Goal: Communication & Community: Answer question/provide support

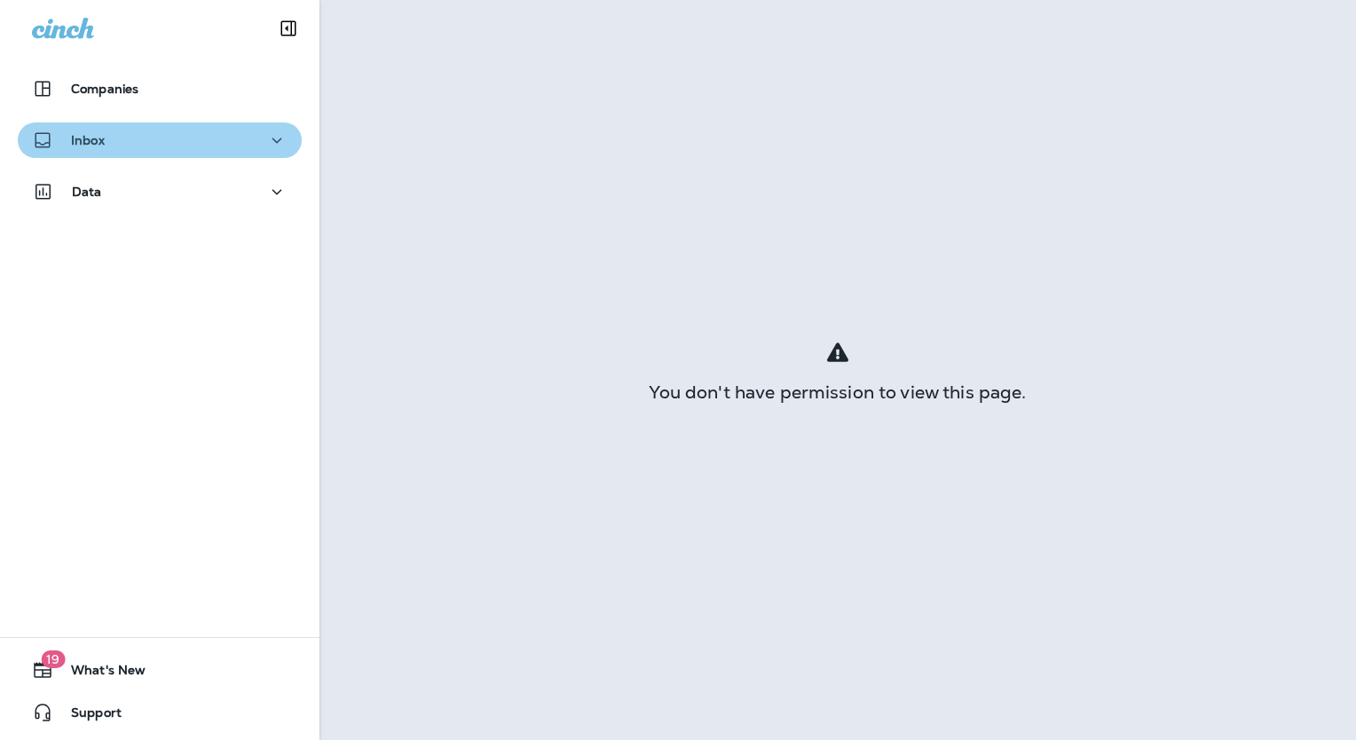
click at [268, 143] on icon "button" at bounding box center [276, 141] width 21 height 22
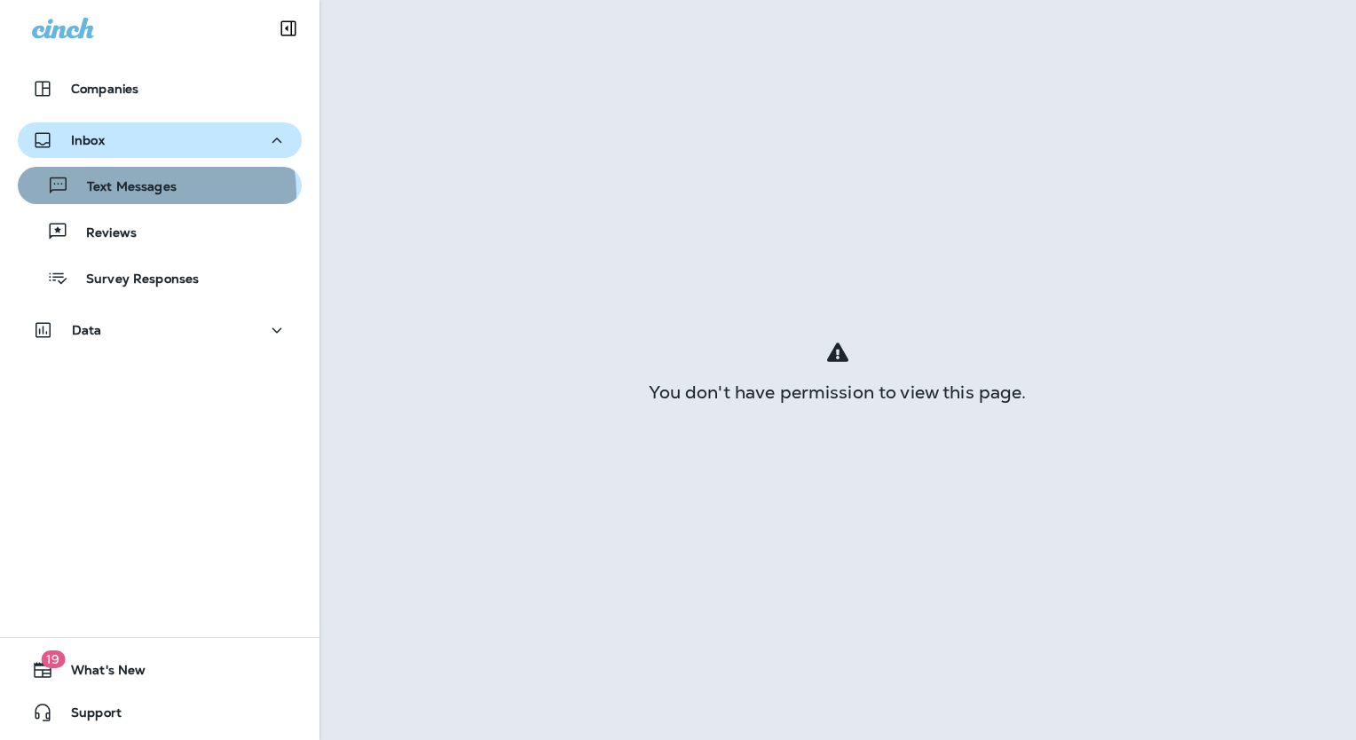
click at [149, 193] on p "Text Messages" at bounding box center [122, 187] width 107 height 17
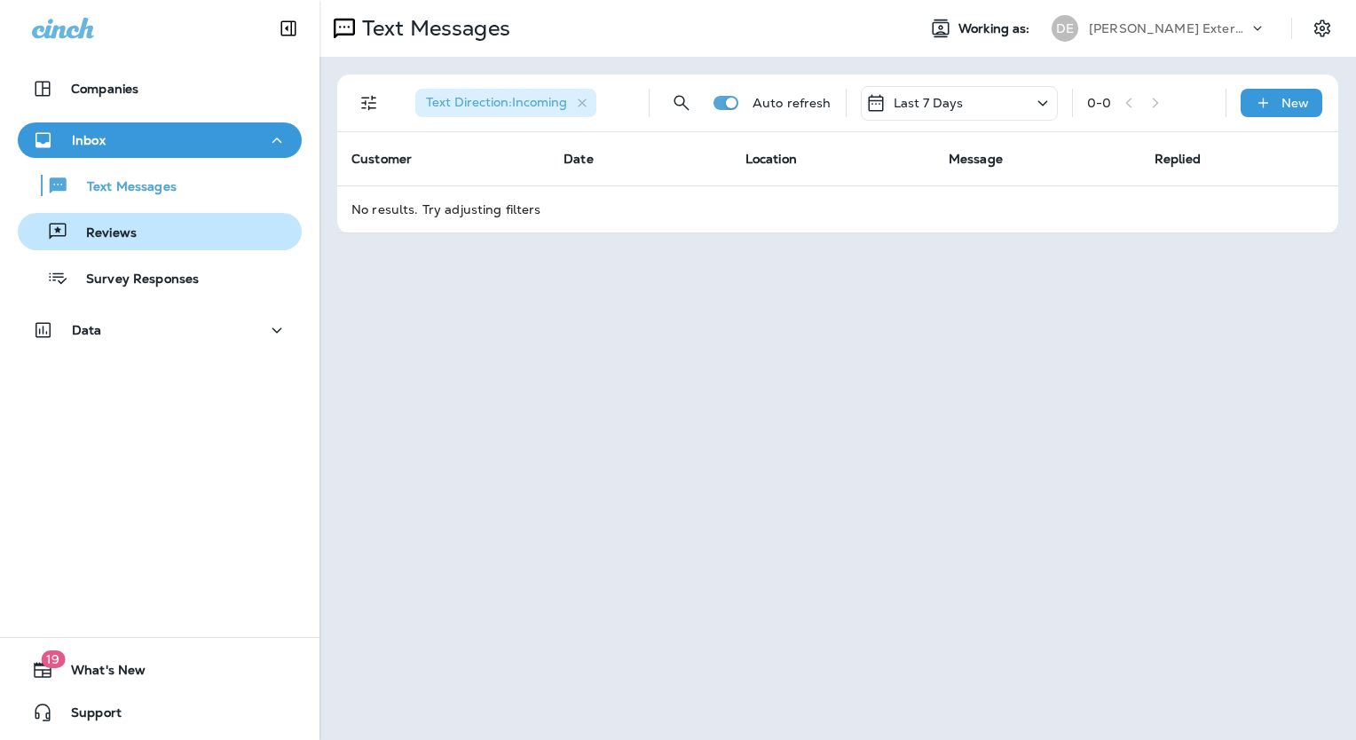
click at [138, 229] on div "Reviews" at bounding box center [160, 231] width 270 height 27
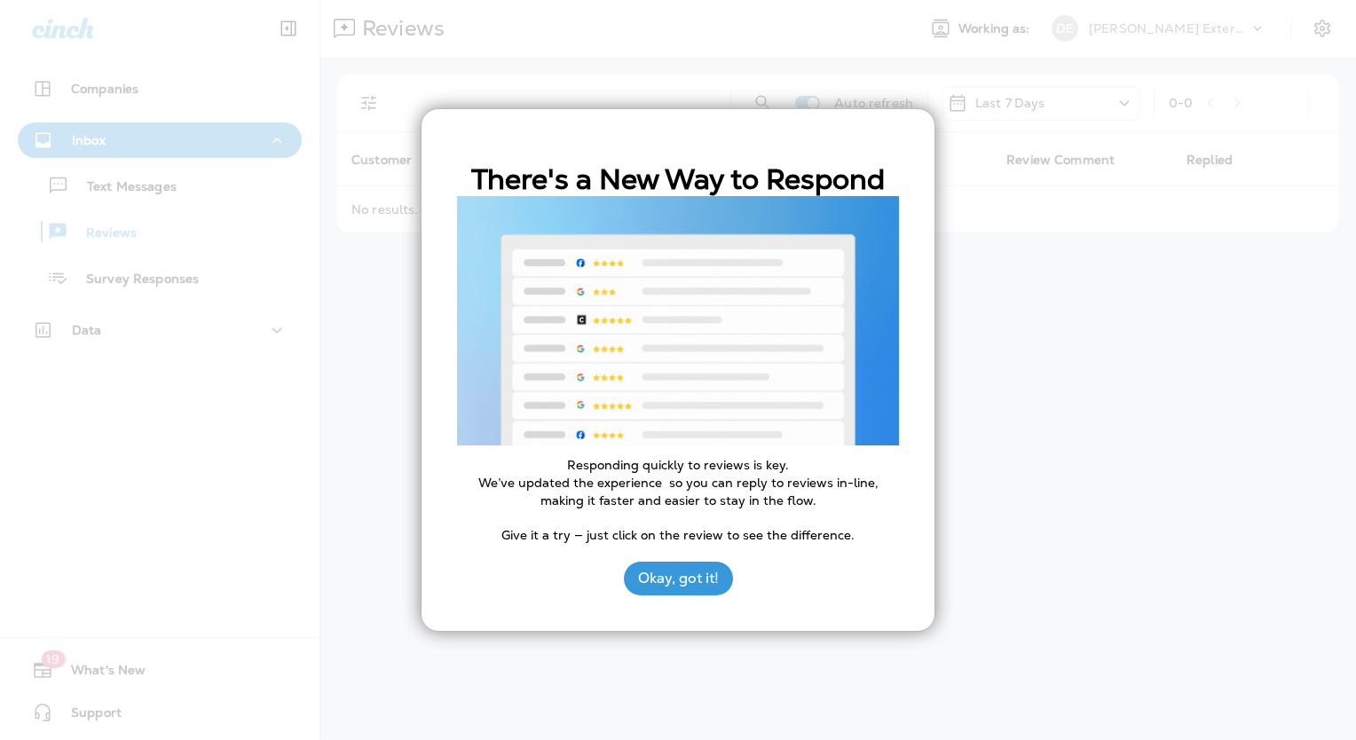
click at [195, 148] on div at bounding box center [678, 370] width 1356 height 740
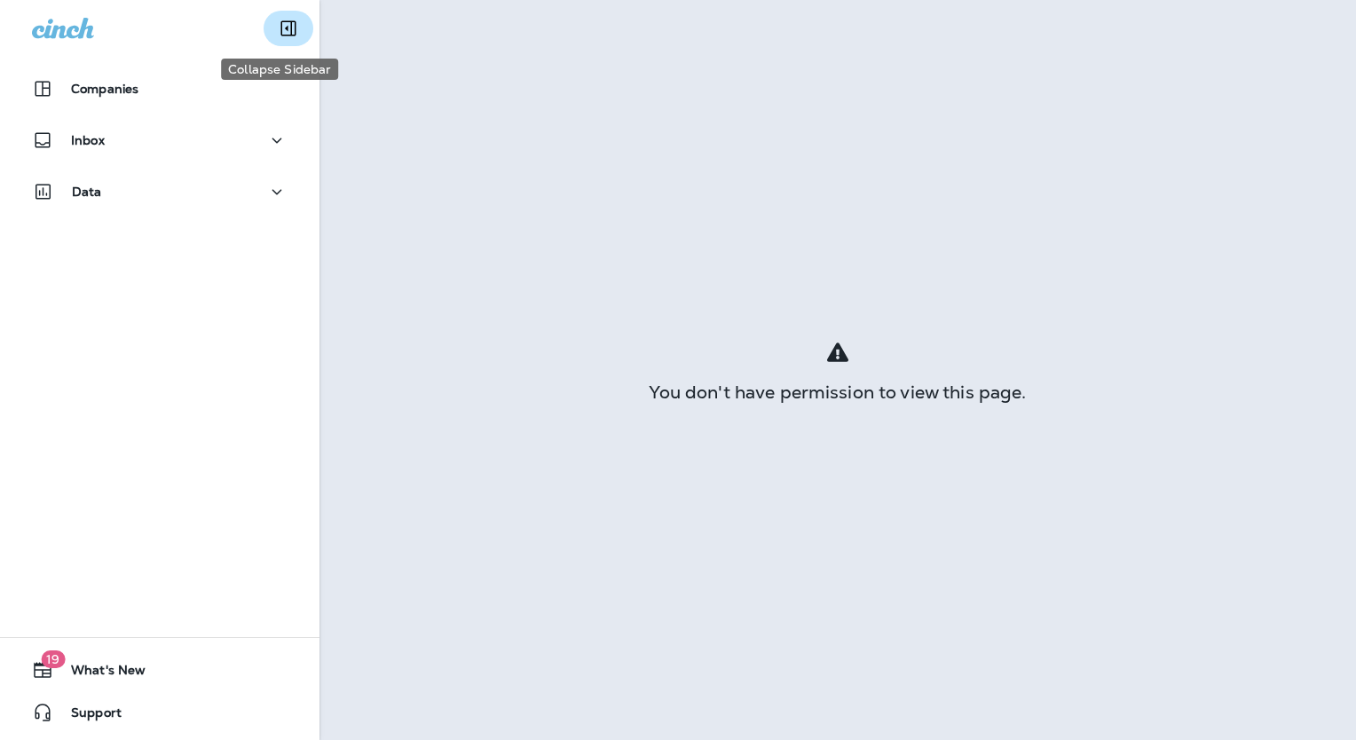
click at [281, 30] on icon "Collapse Sidebar" at bounding box center [288, 28] width 15 height 15
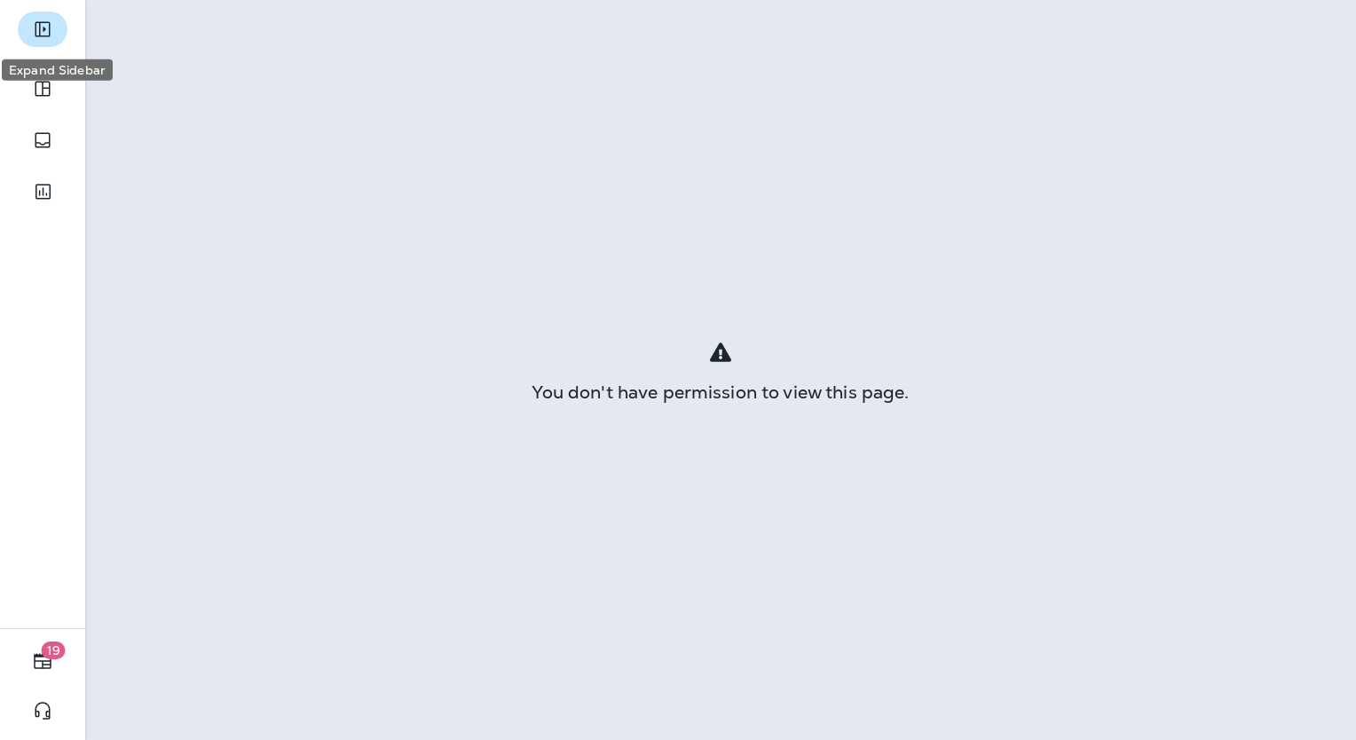
click at [38, 26] on icon "Expand Sidebar" at bounding box center [42, 29] width 21 height 21
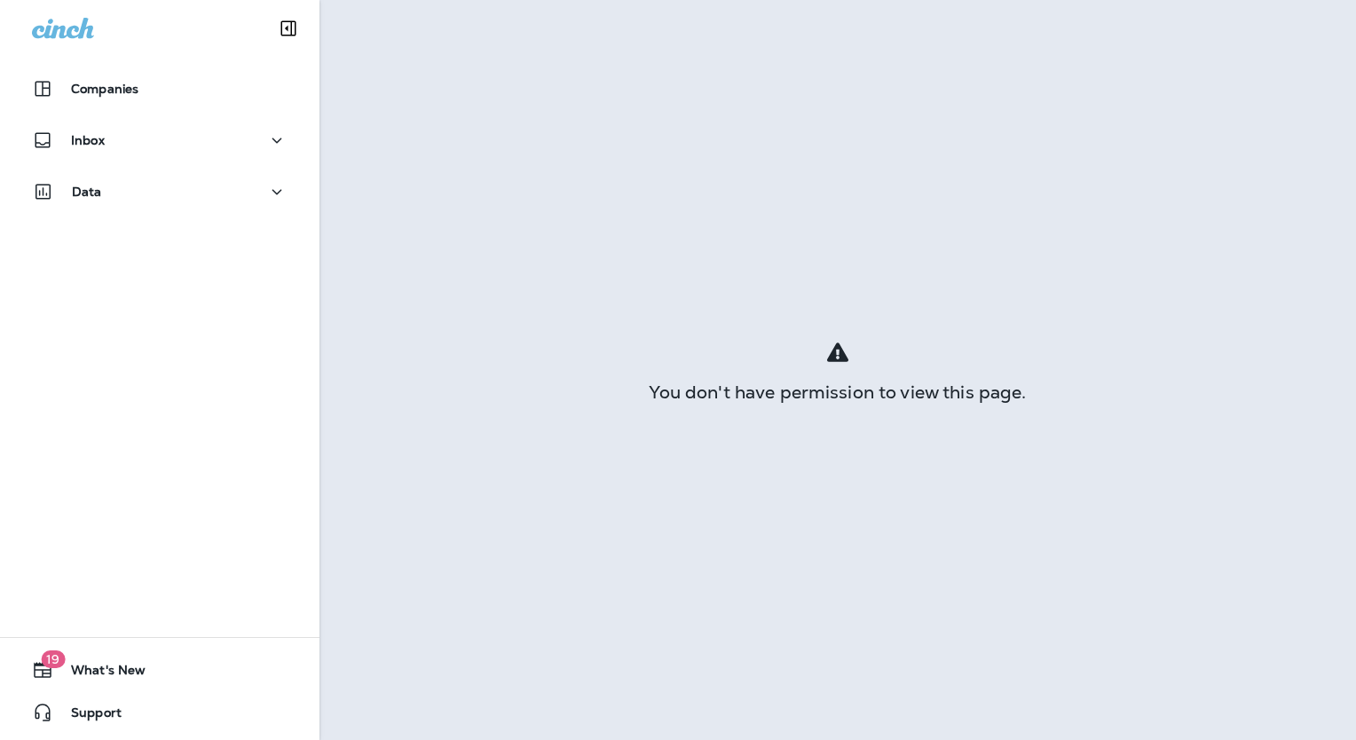
click at [44, 32] on icon at bounding box center [63, 28] width 62 height 21
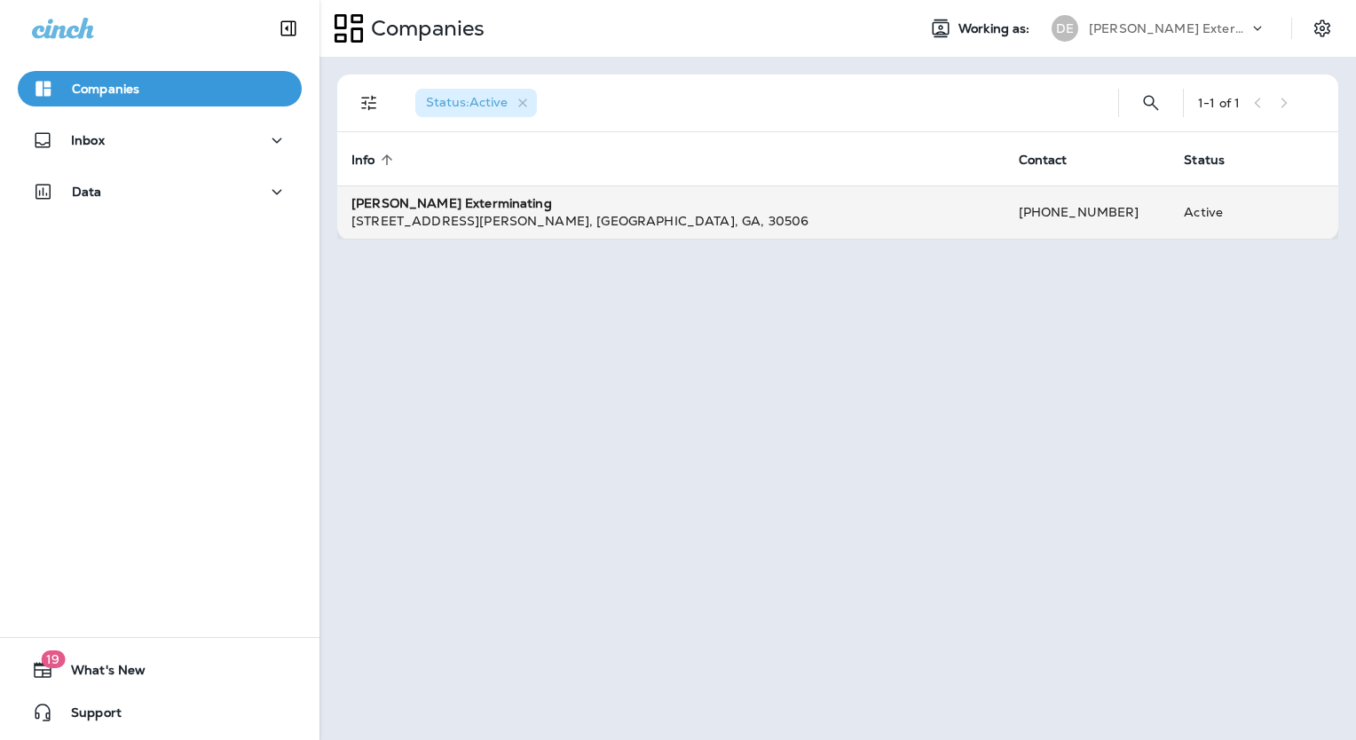
click at [730, 225] on div "3510 Thompson Bridge Rd. , Gainesville , GA , 30506" at bounding box center [670, 221] width 639 height 18
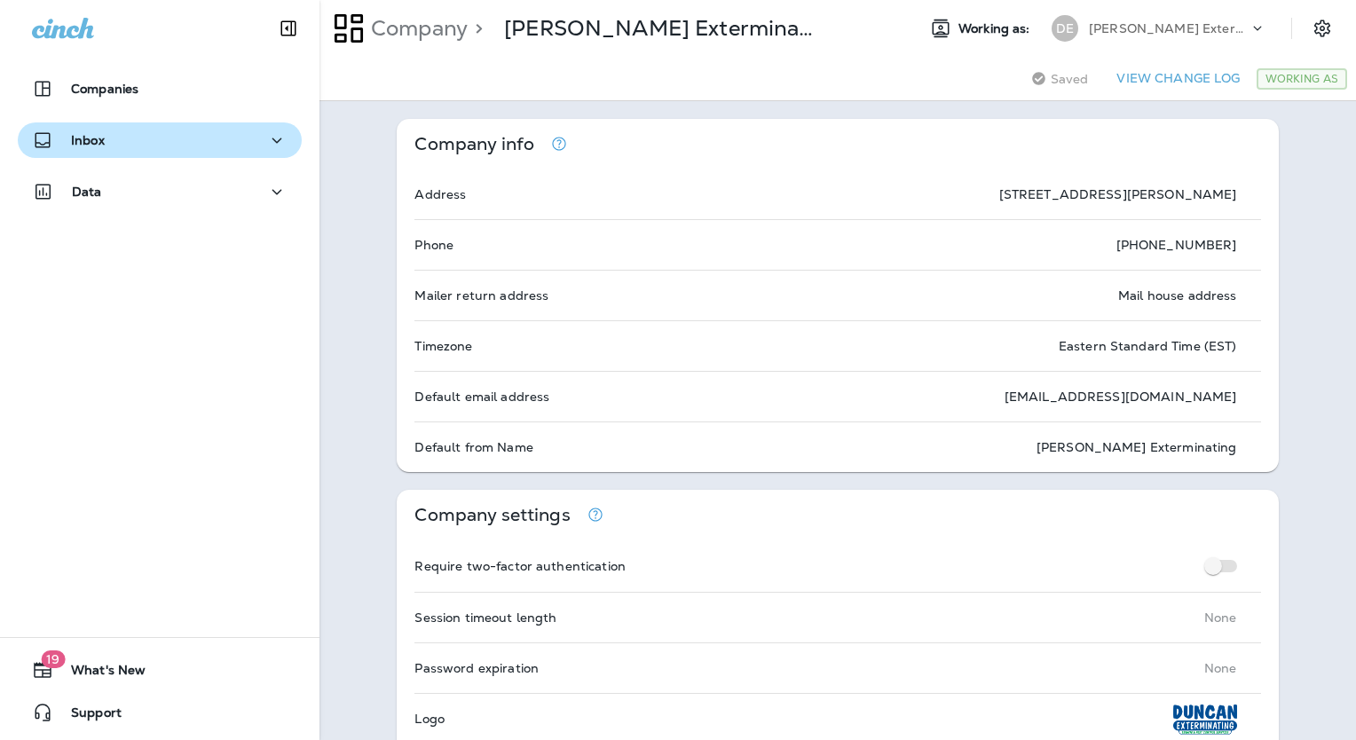
click at [138, 144] on div "Inbox" at bounding box center [160, 141] width 256 height 22
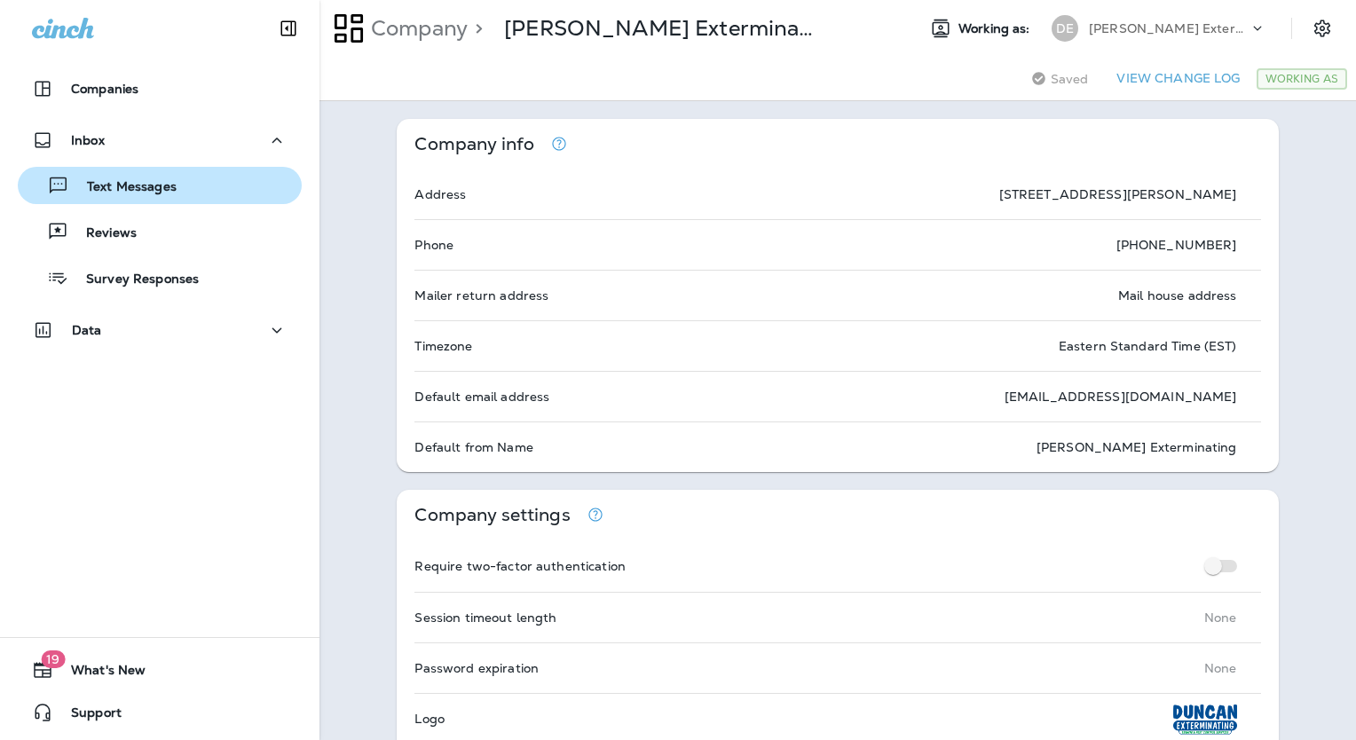
click at [112, 192] on p "Text Messages" at bounding box center [122, 187] width 107 height 17
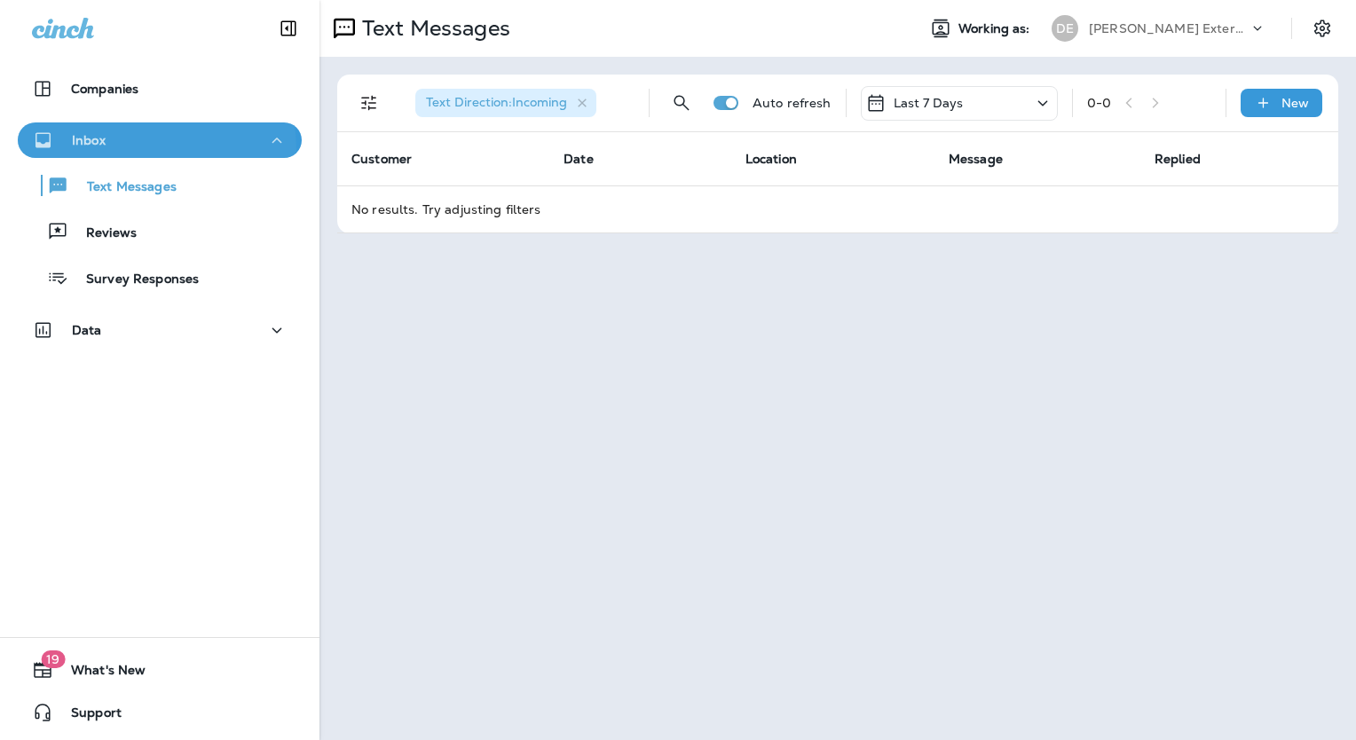
click at [125, 150] on div "Inbox" at bounding box center [160, 141] width 256 height 22
click at [128, 146] on div "Inbox" at bounding box center [160, 141] width 256 height 22
drag, startPoint x: 100, startPoint y: 107, endPoint x: 101, endPoint y: 94, distance: 13.3
click at [100, 104] on div "Companies" at bounding box center [159, 93] width 319 height 44
click at [101, 94] on p "Companies" at bounding box center [104, 89] width 67 height 14
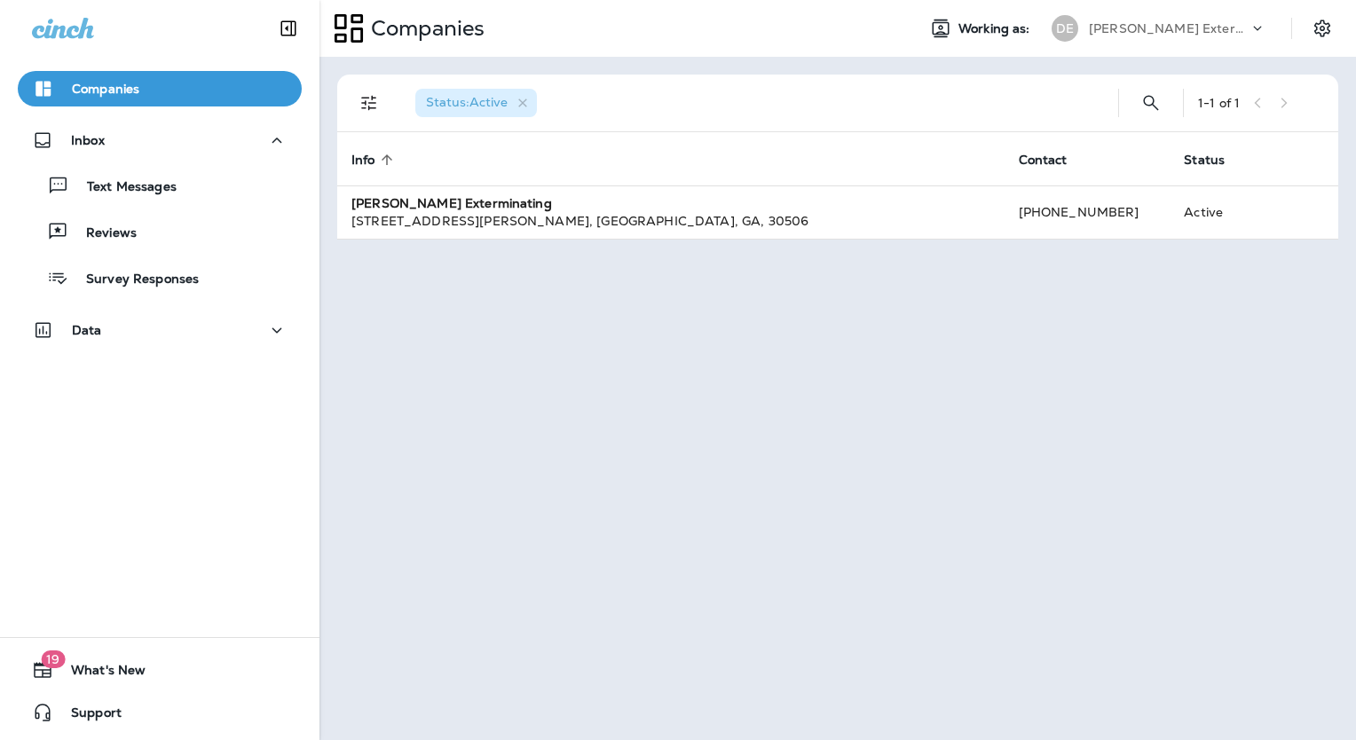
click at [1250, 20] on icon at bounding box center [1258, 29] width 18 height 18
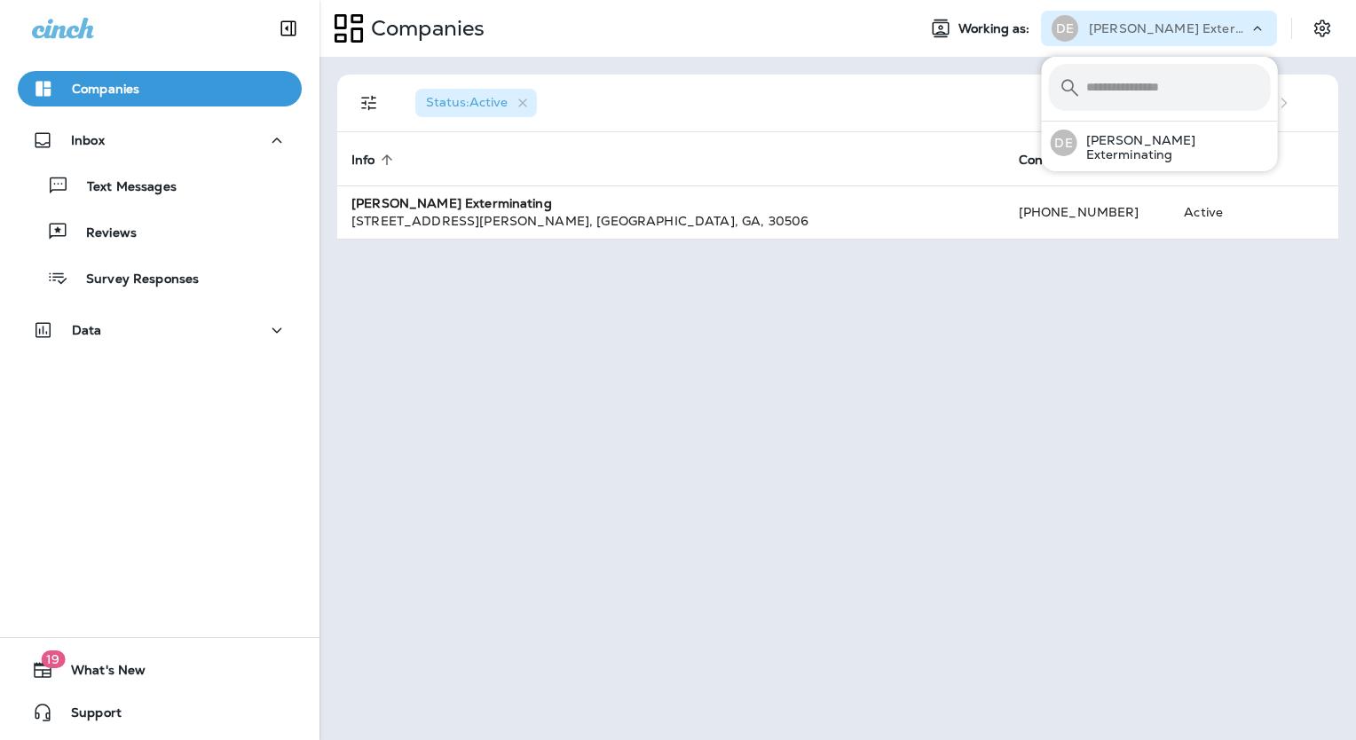
click at [854, 23] on div "Companies" at bounding box center [610, 28] width 582 height 44
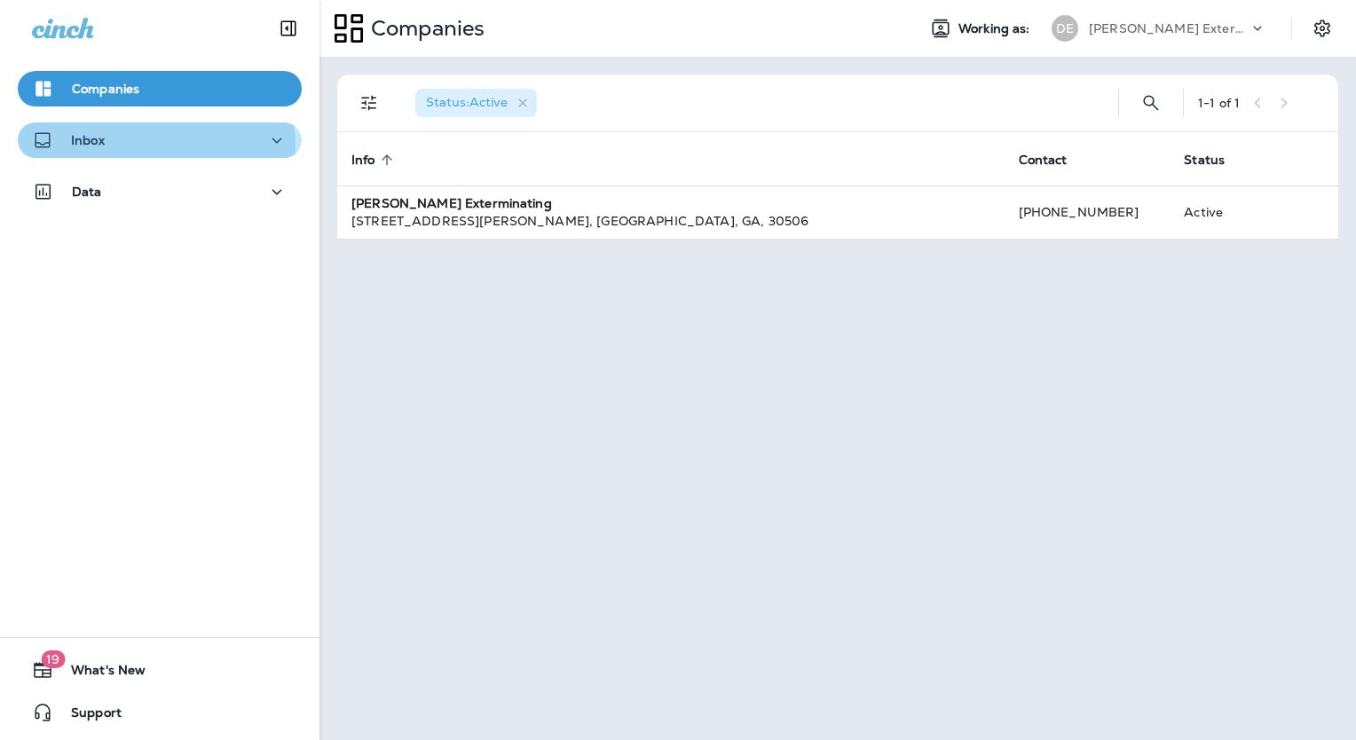
click at [89, 147] on p "Inbox" at bounding box center [88, 140] width 34 height 14
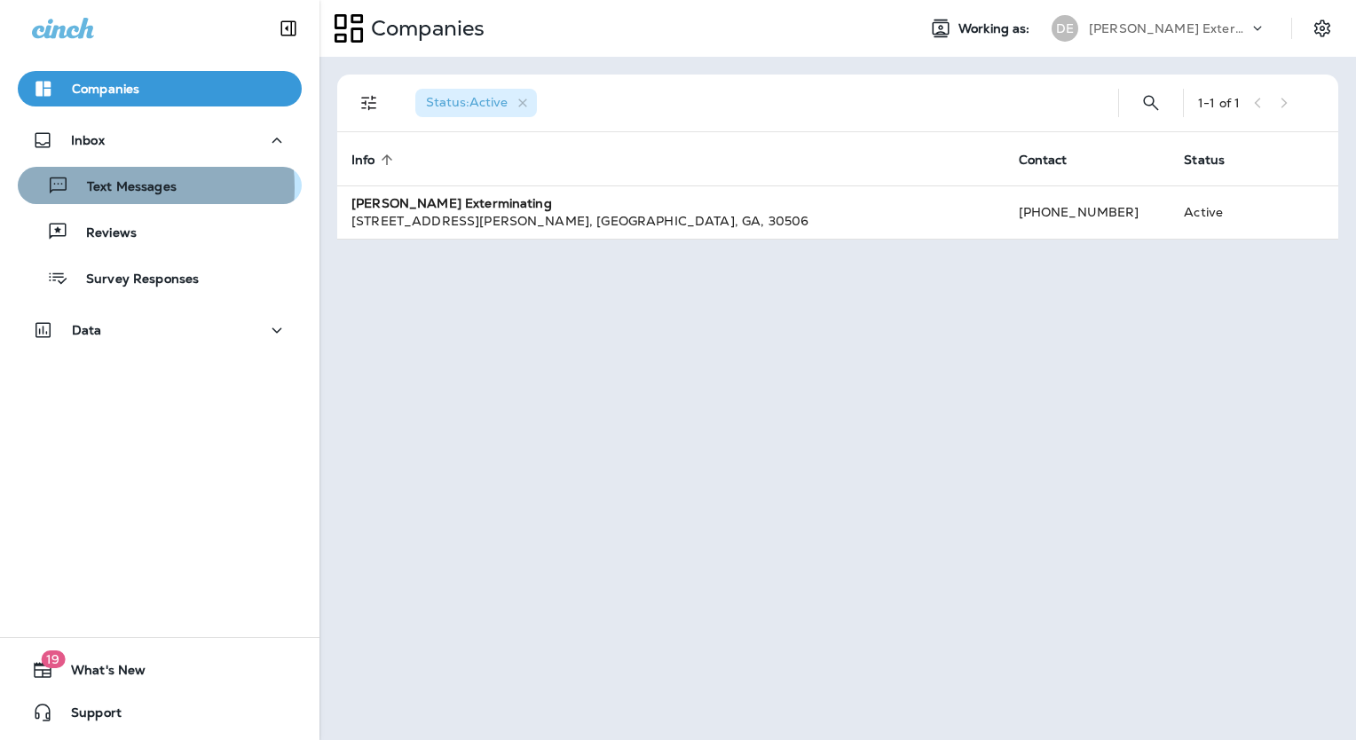
click at [114, 187] on p "Text Messages" at bounding box center [122, 187] width 107 height 17
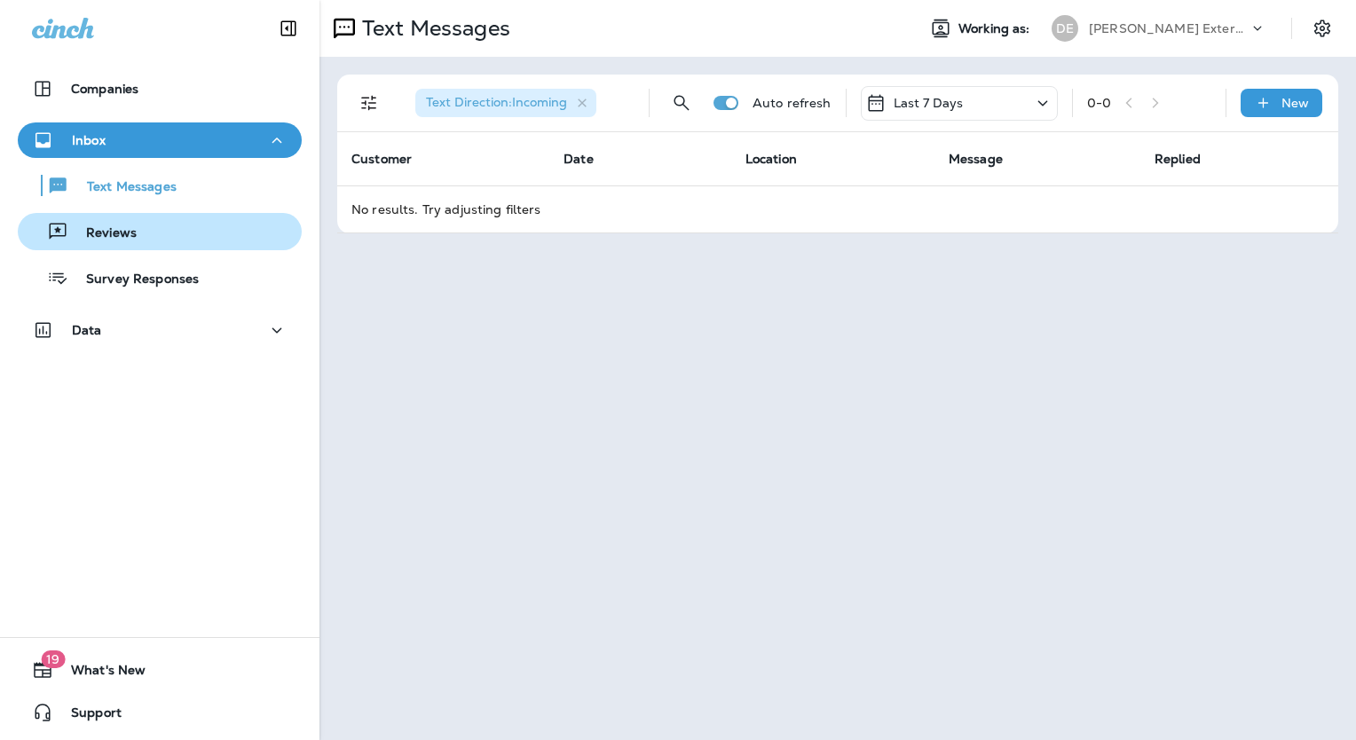
click at [135, 236] on div "Reviews" at bounding box center [160, 231] width 270 height 27
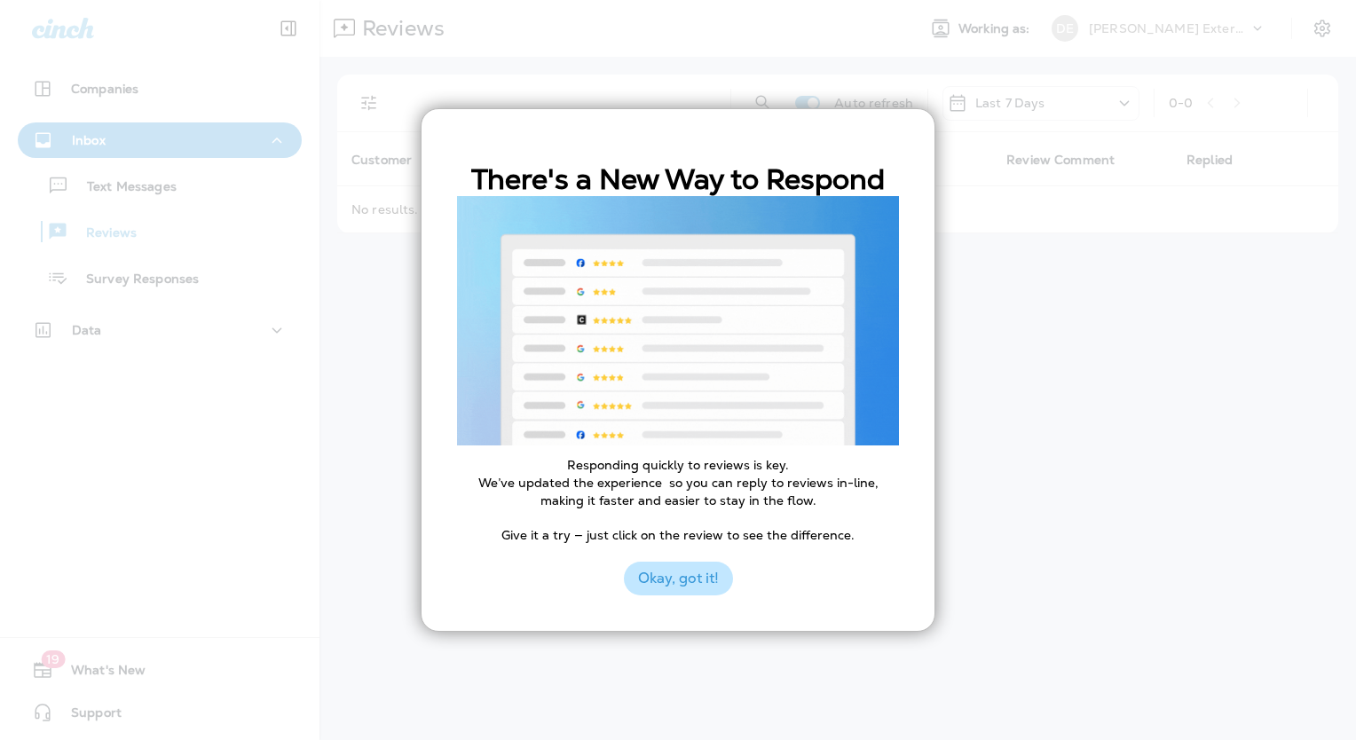
click at [685, 577] on button "Okay, got it!" at bounding box center [678, 579] width 109 height 34
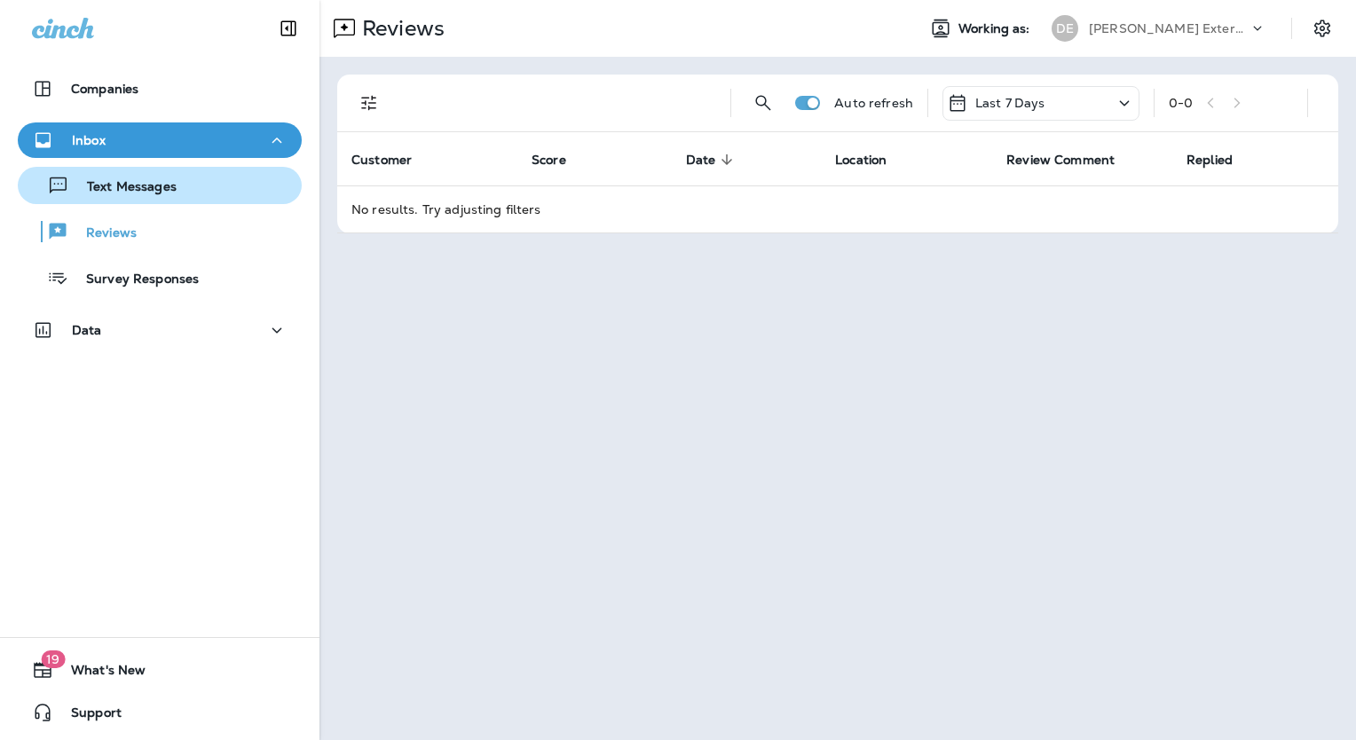
click at [117, 190] on p "Text Messages" at bounding box center [122, 187] width 107 height 17
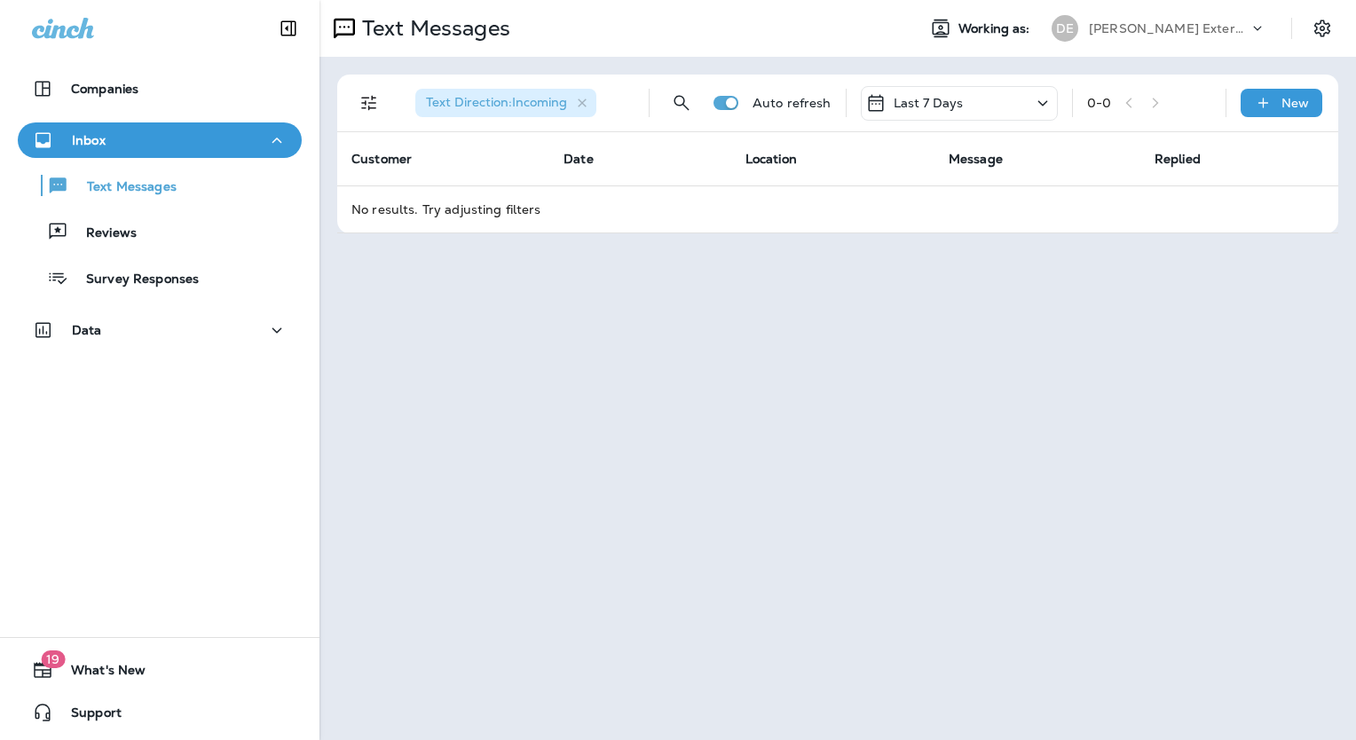
click at [753, 161] on span "Location" at bounding box center [770, 159] width 51 height 16
click at [1044, 101] on icon at bounding box center [1042, 103] width 21 height 22
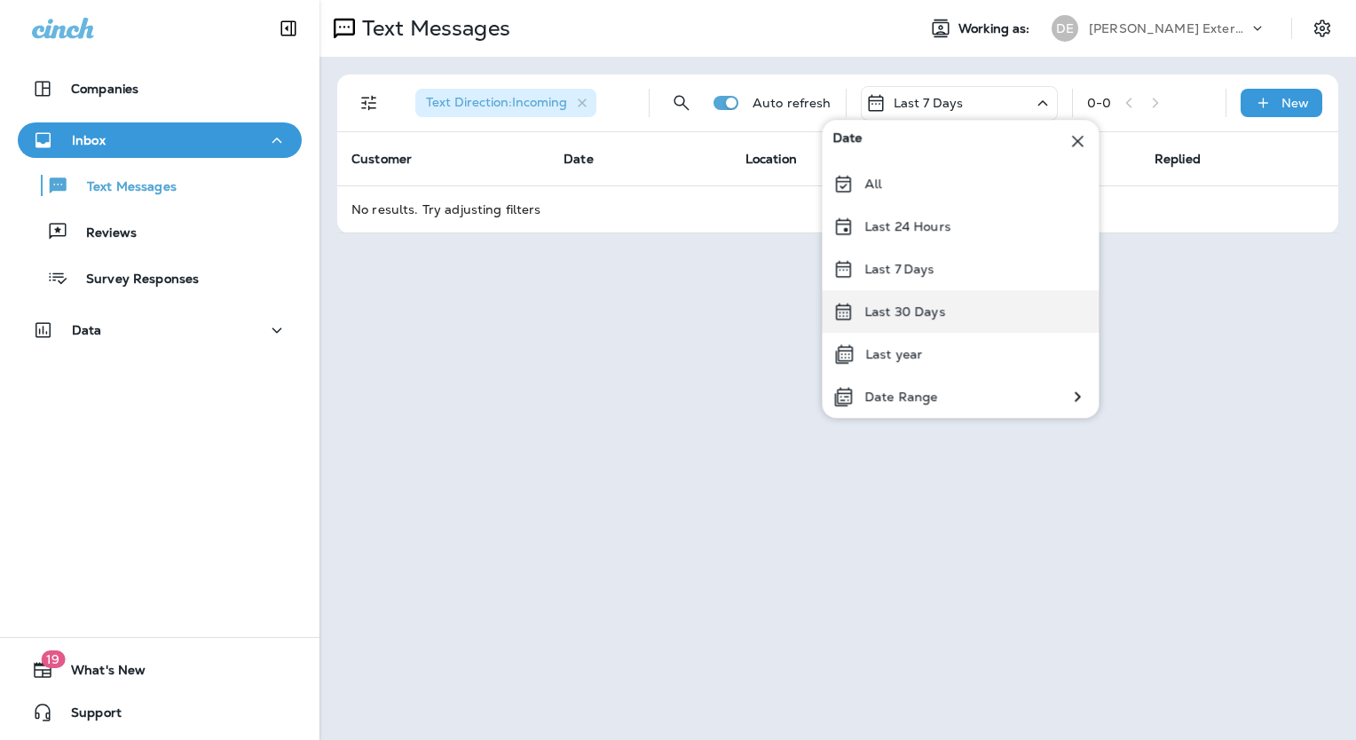
click at [931, 309] on p "Last 30 Days" at bounding box center [904, 311] width 81 height 14
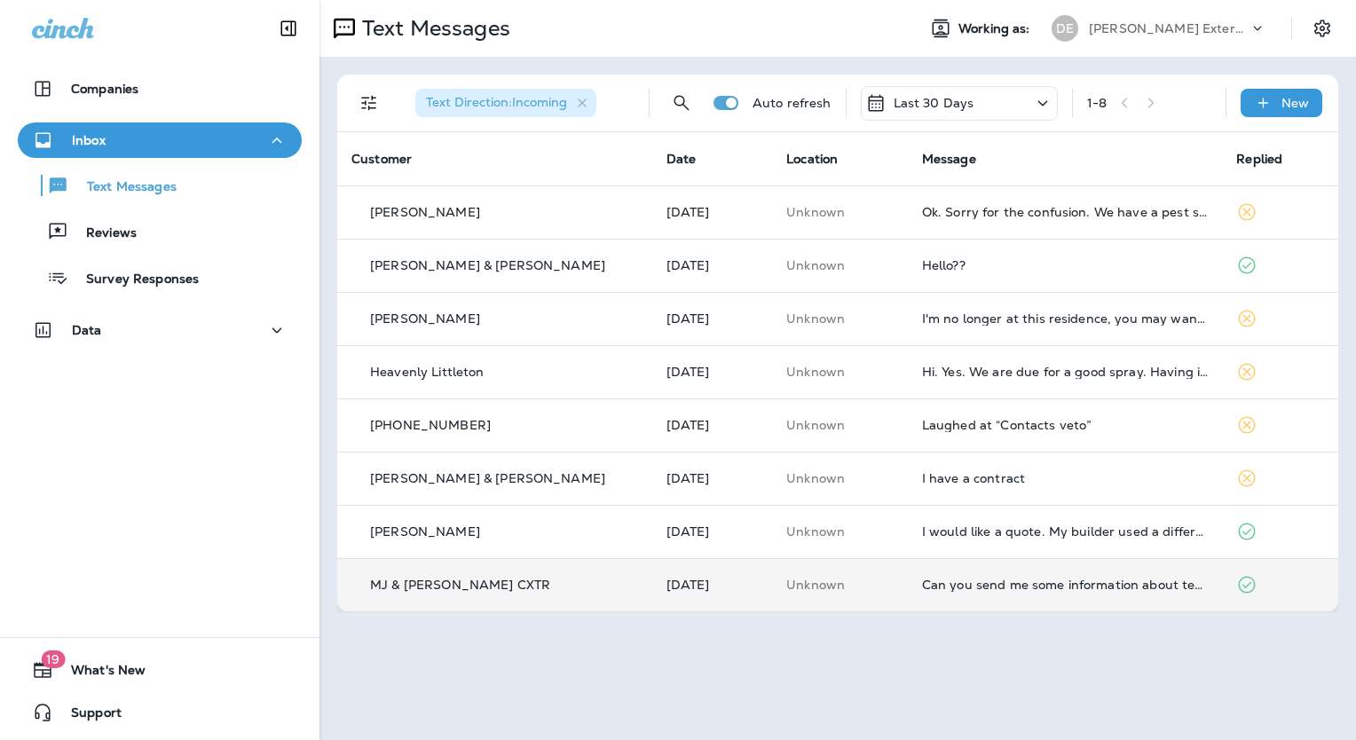
click at [492, 599] on td "MJ & [PERSON_NAME] CXTR" at bounding box center [494, 584] width 315 height 53
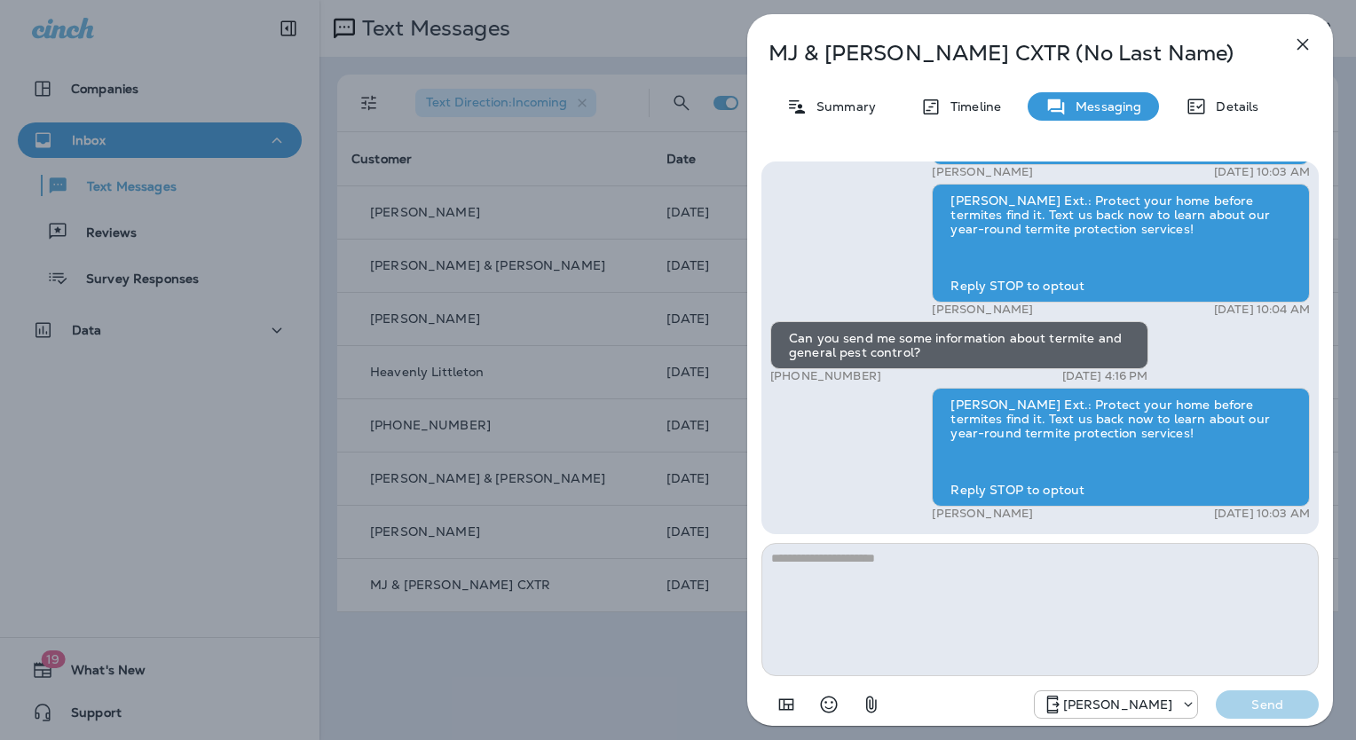
click at [564, 542] on div "MJ & [PERSON_NAME] CXTR (No Last Name) Summary Timeline Messaging Details [PERS…" at bounding box center [678, 370] width 1356 height 740
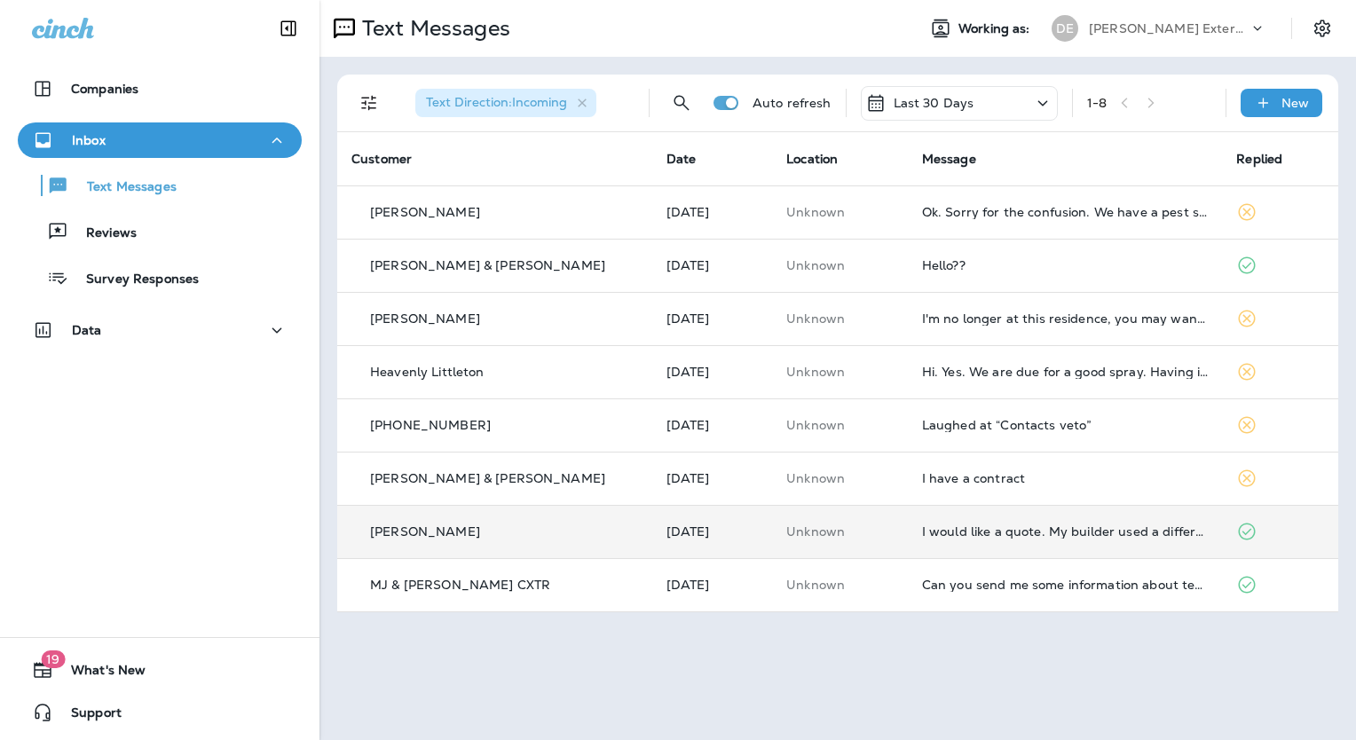
click at [447, 529] on p "[PERSON_NAME]" at bounding box center [425, 531] width 110 height 14
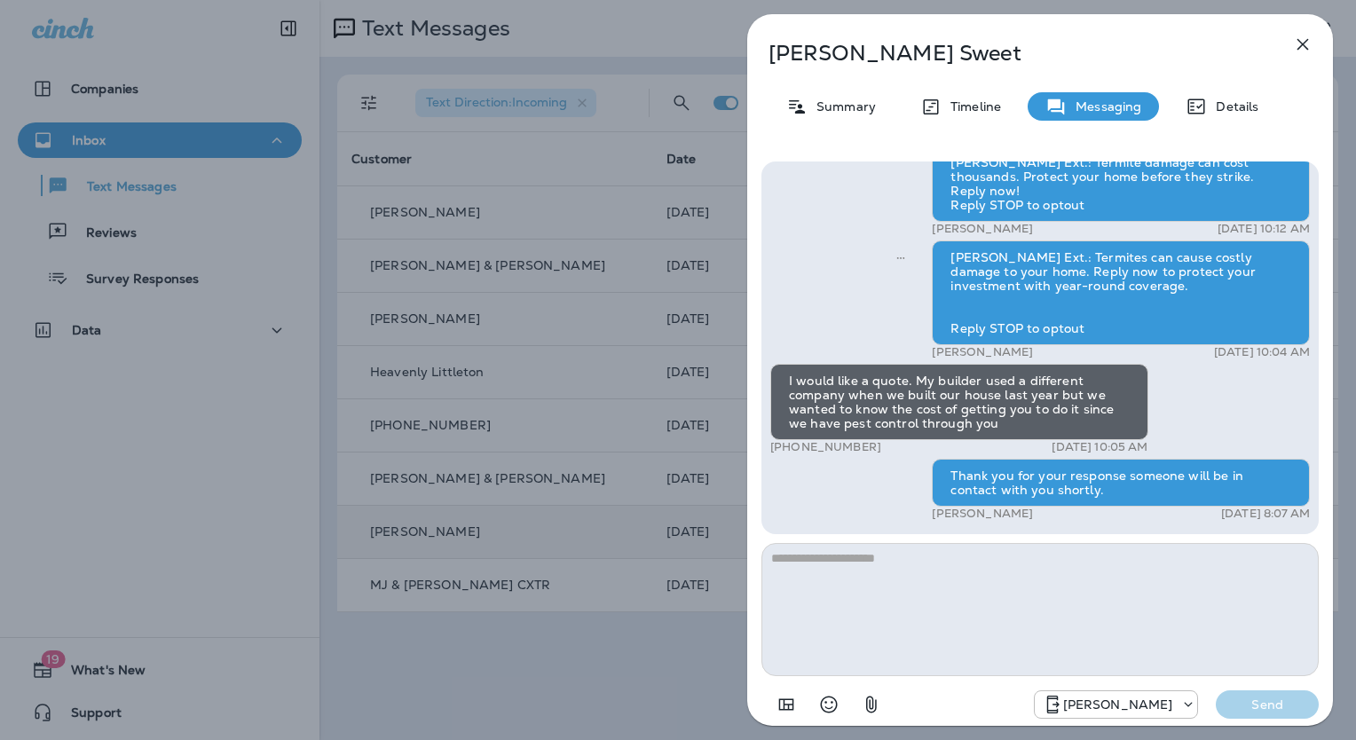
click at [431, 474] on div "[PERSON_NAME] Summary Timeline Messaging Details [PERSON_NAME] Ext.: Home insur…" at bounding box center [678, 370] width 1356 height 740
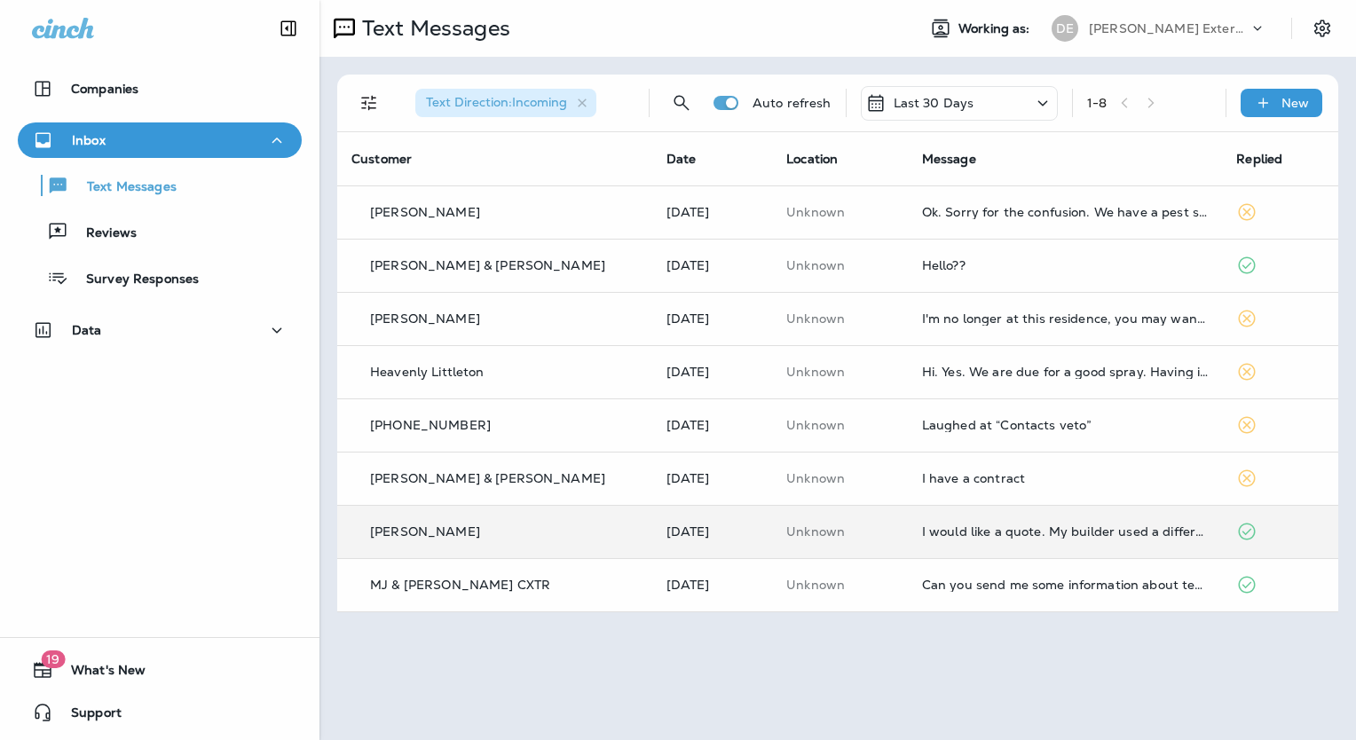
click at [431, 474] on p "[PERSON_NAME] & [PERSON_NAME]" at bounding box center [487, 478] width 235 height 14
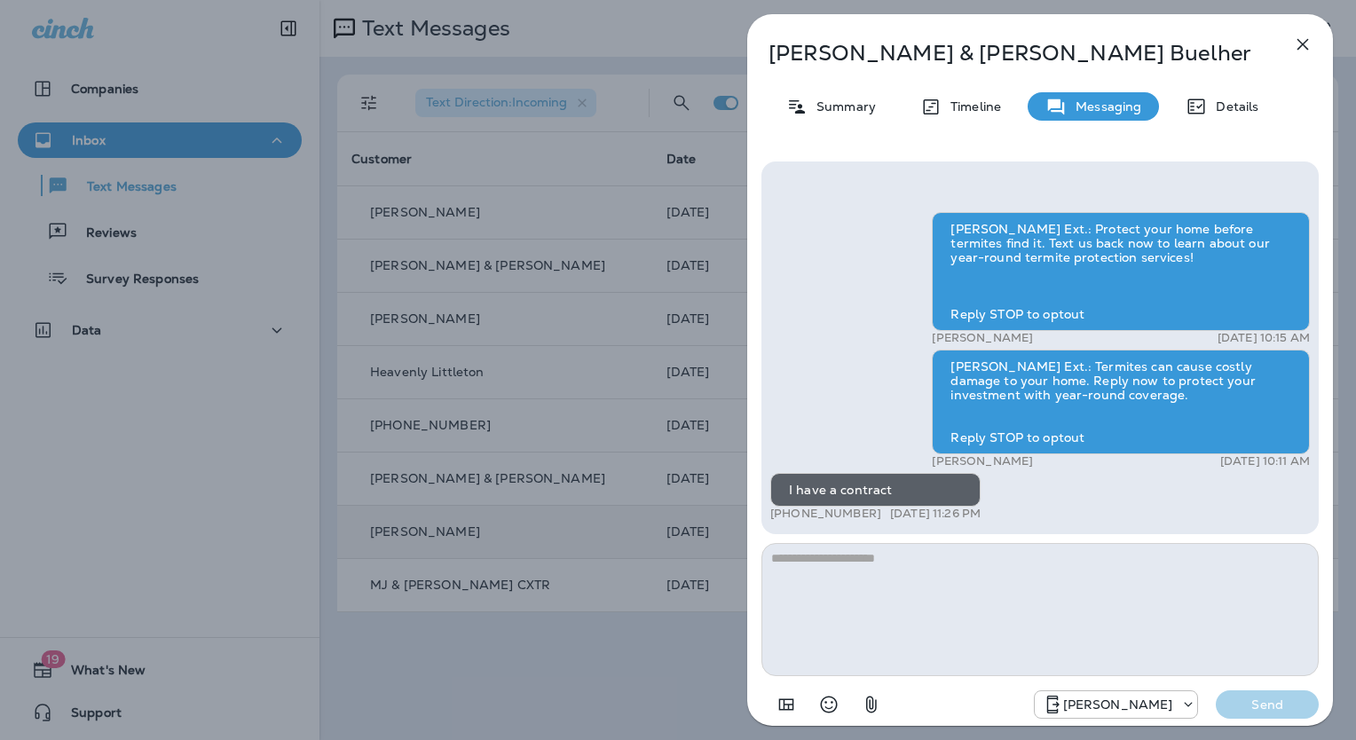
click at [438, 429] on div "[PERSON_NAME] & [PERSON_NAME] Summary Timeline Messaging Details [PERSON_NAME] …" at bounding box center [678, 370] width 1356 height 740
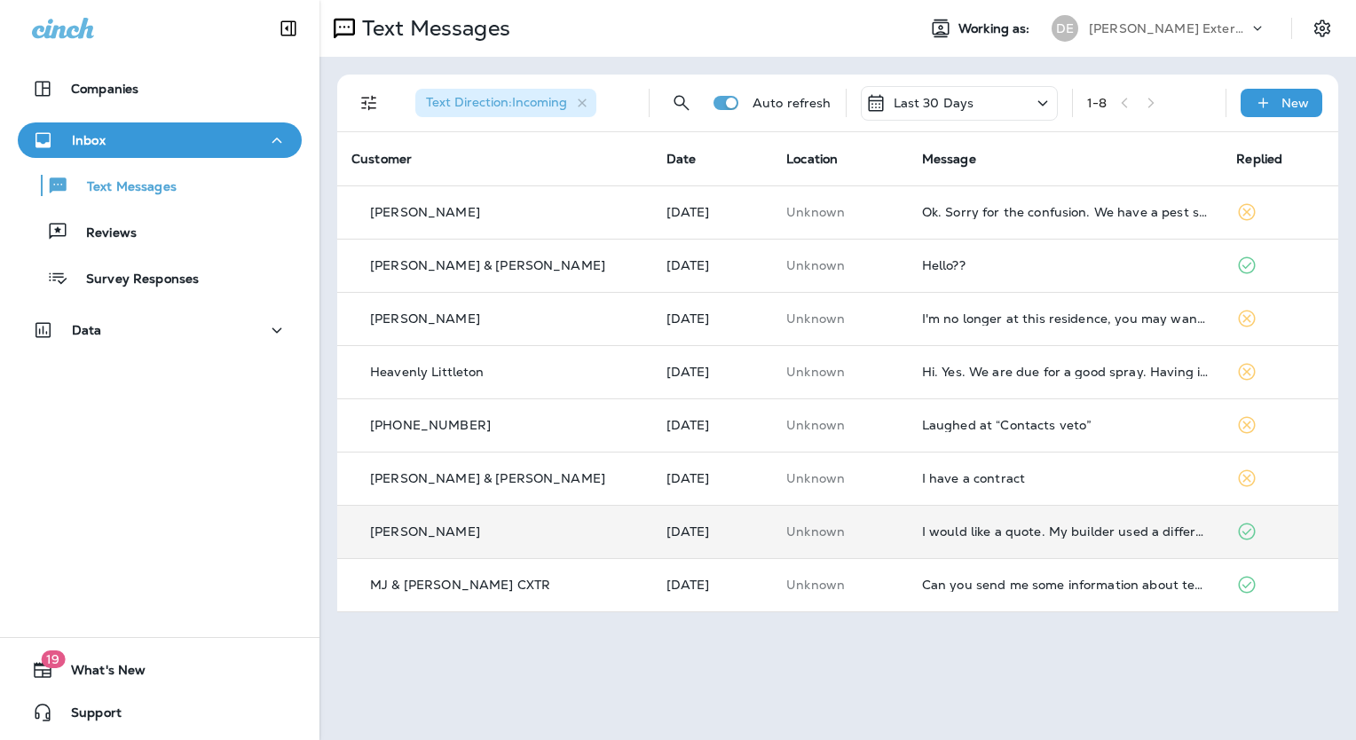
click at [438, 429] on p "[PHONE_NUMBER]" at bounding box center [430, 425] width 121 height 14
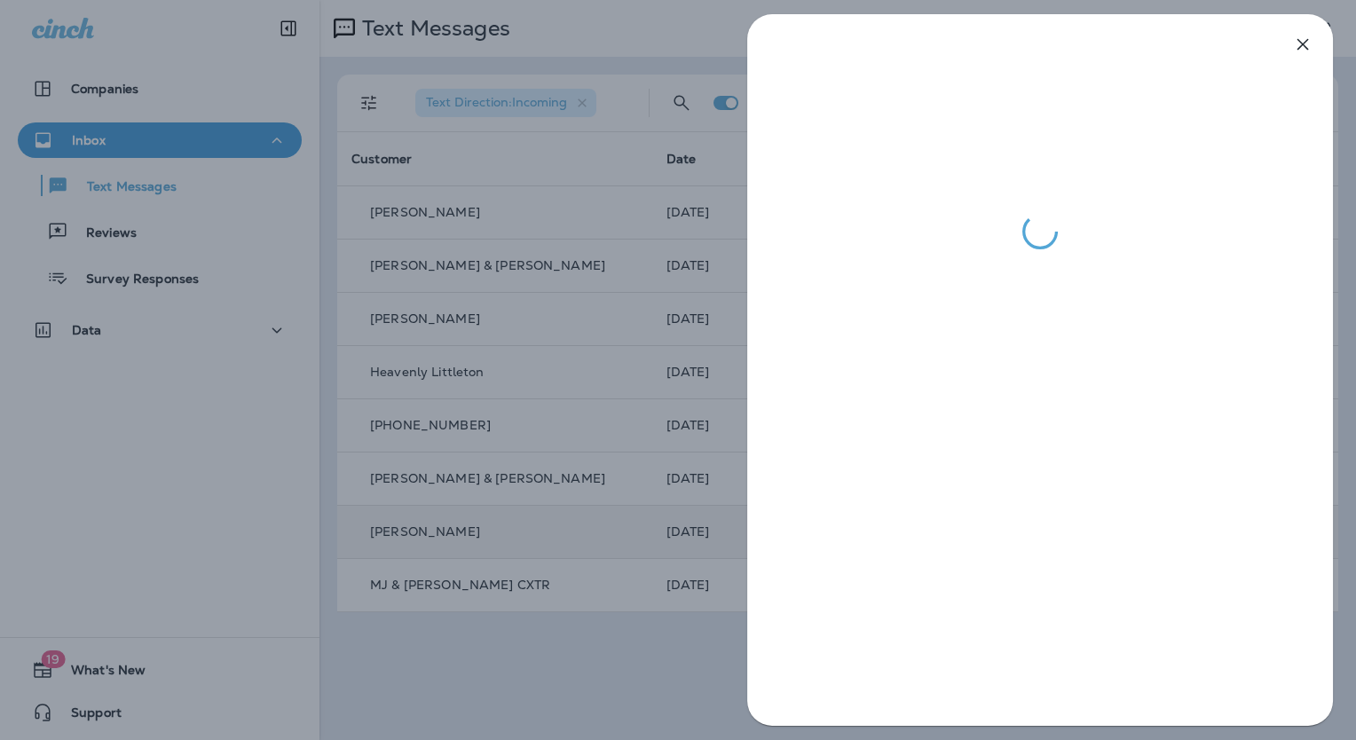
click at [440, 371] on div at bounding box center [678, 370] width 1356 height 740
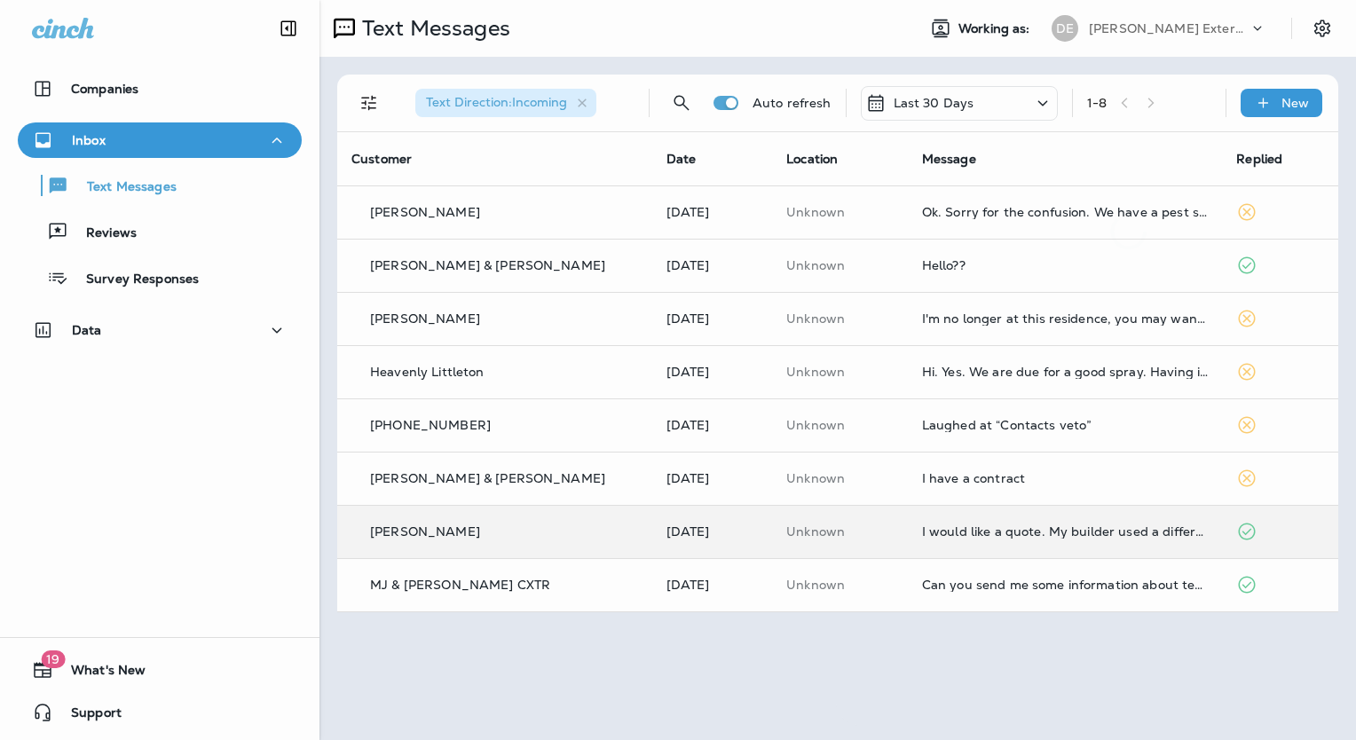
click at [440, 371] on div at bounding box center [678, 370] width 1356 height 740
click at [440, 371] on p "Heavenly Littleton" at bounding box center [427, 372] width 114 height 14
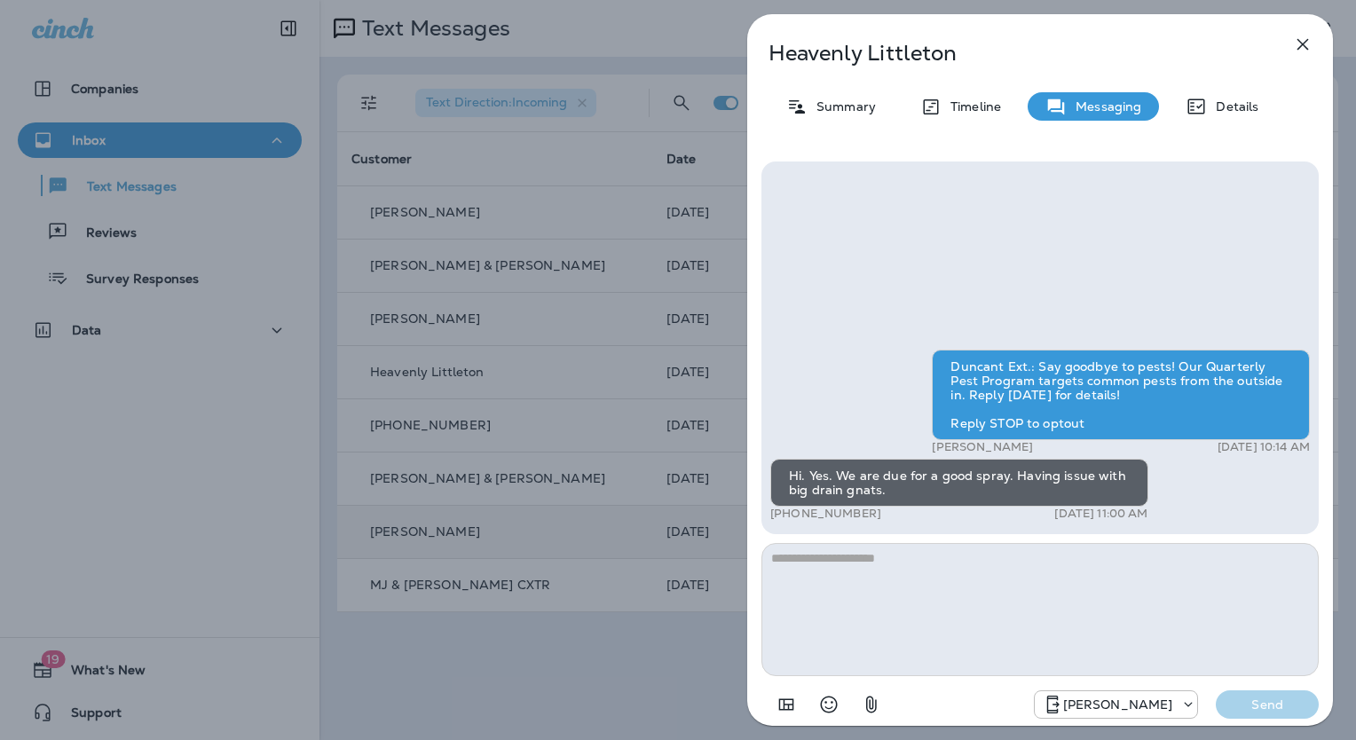
click at [415, 314] on div "Heavenly Littleton Summary Timeline Messaging Details Duncant Ext.: Say goodbye…" at bounding box center [678, 370] width 1356 height 740
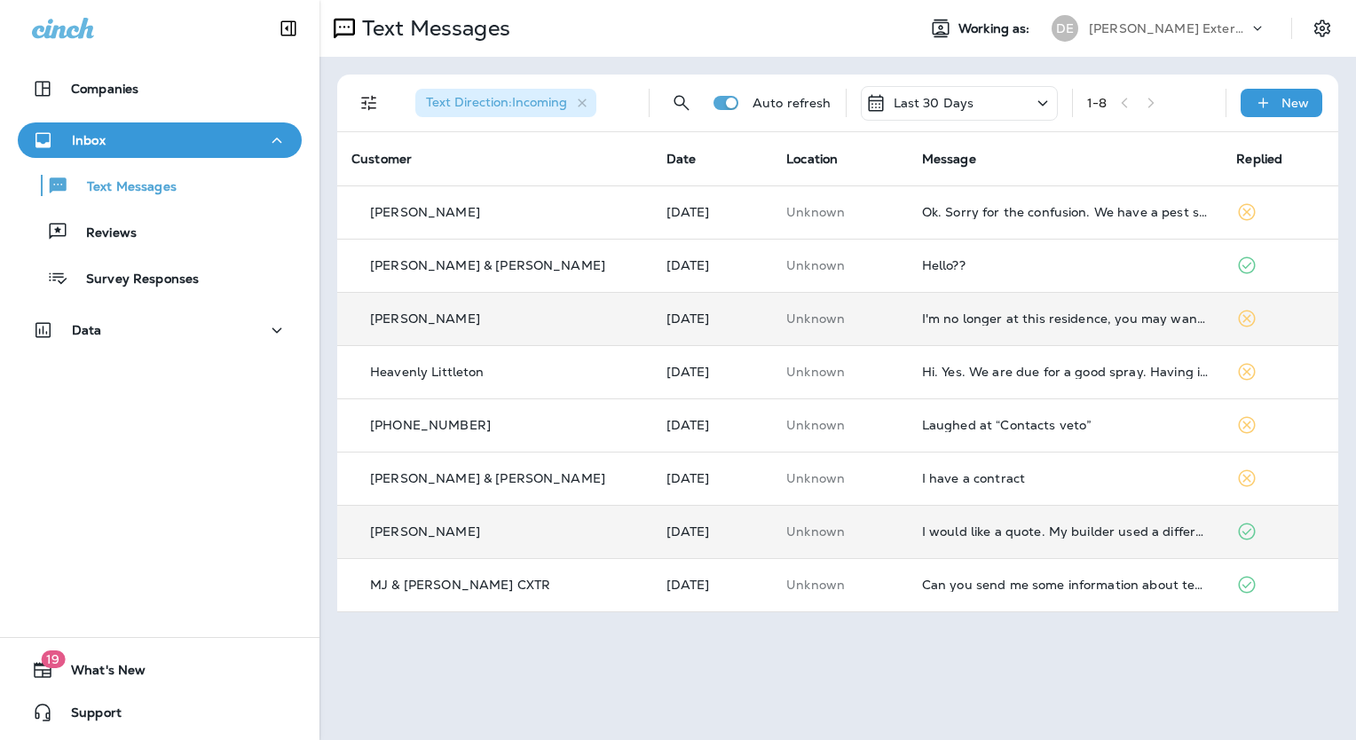
click at [415, 319] on p "[PERSON_NAME]" at bounding box center [425, 318] width 110 height 14
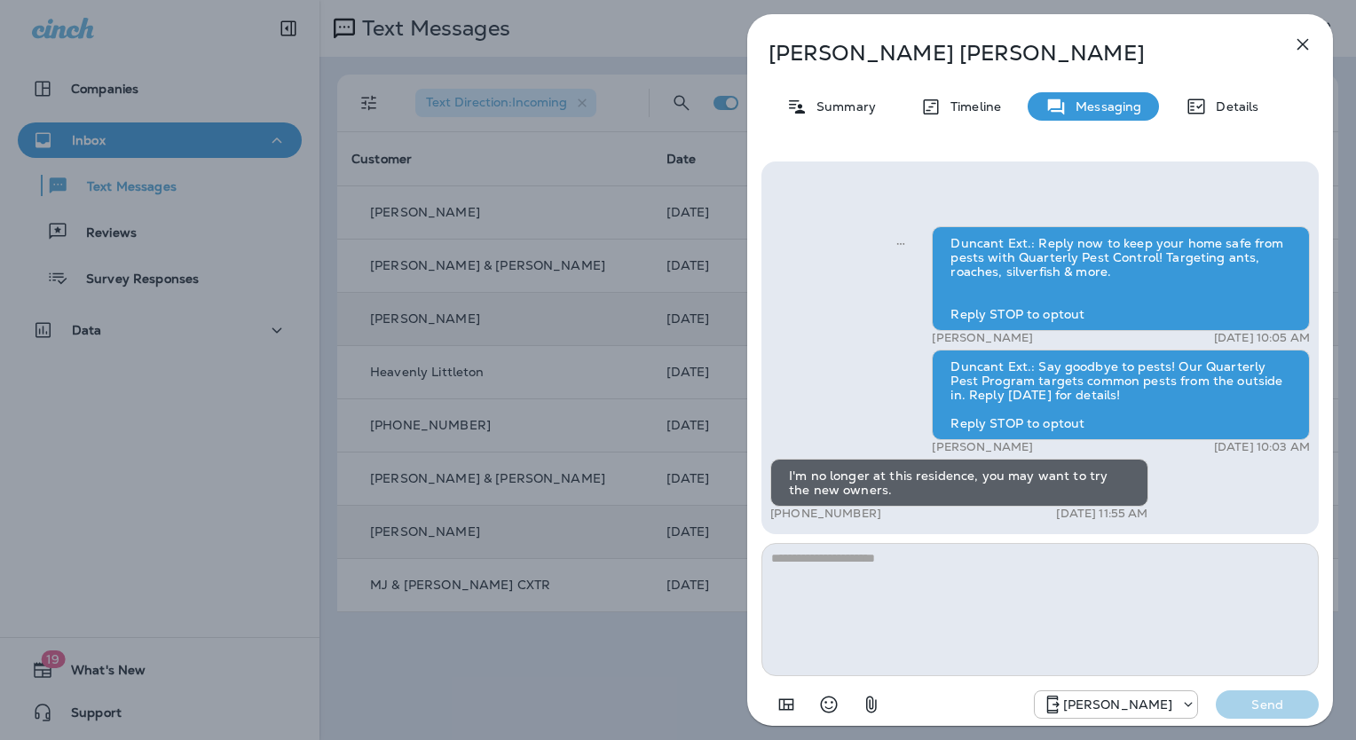
click at [1297, 41] on icon "button" at bounding box center [1302, 44] width 21 height 21
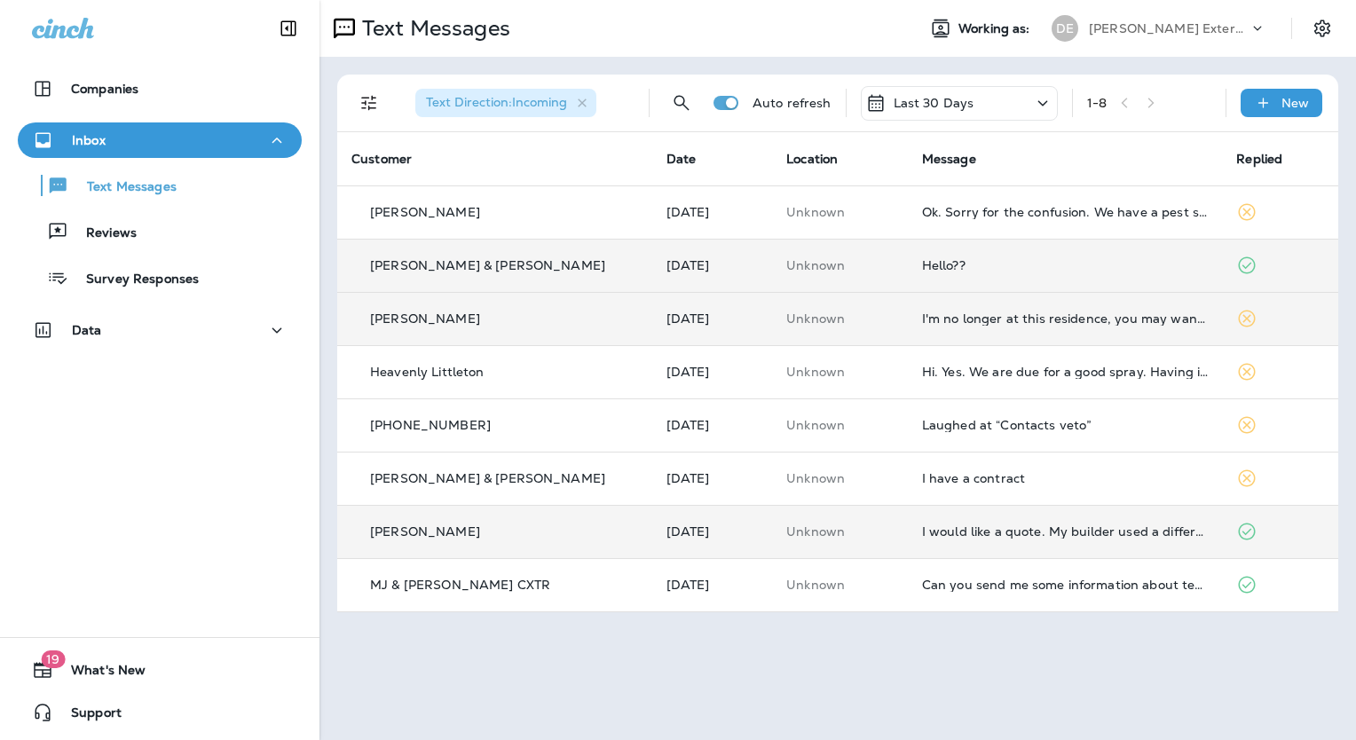
click at [458, 259] on p "[PERSON_NAME] & [PERSON_NAME]" at bounding box center [487, 265] width 235 height 14
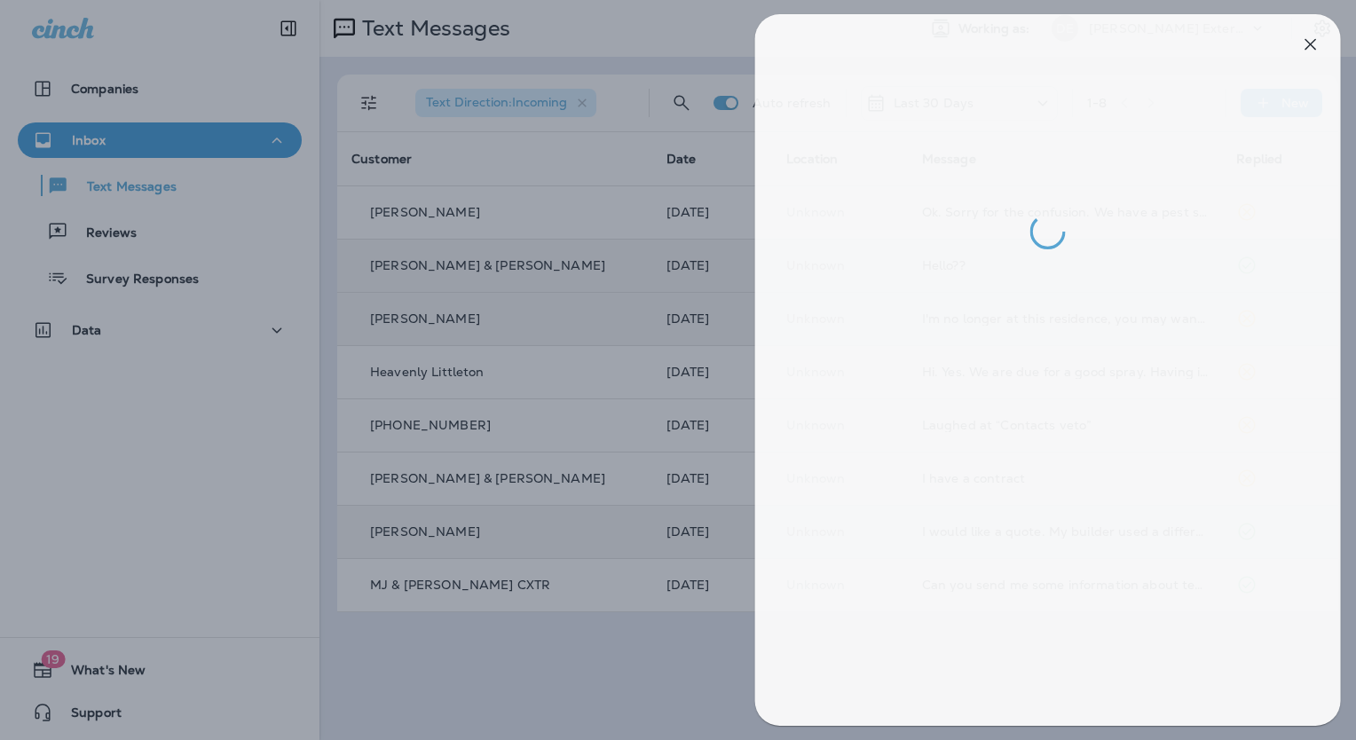
click at [428, 213] on div at bounding box center [686, 370] width 1356 height 740
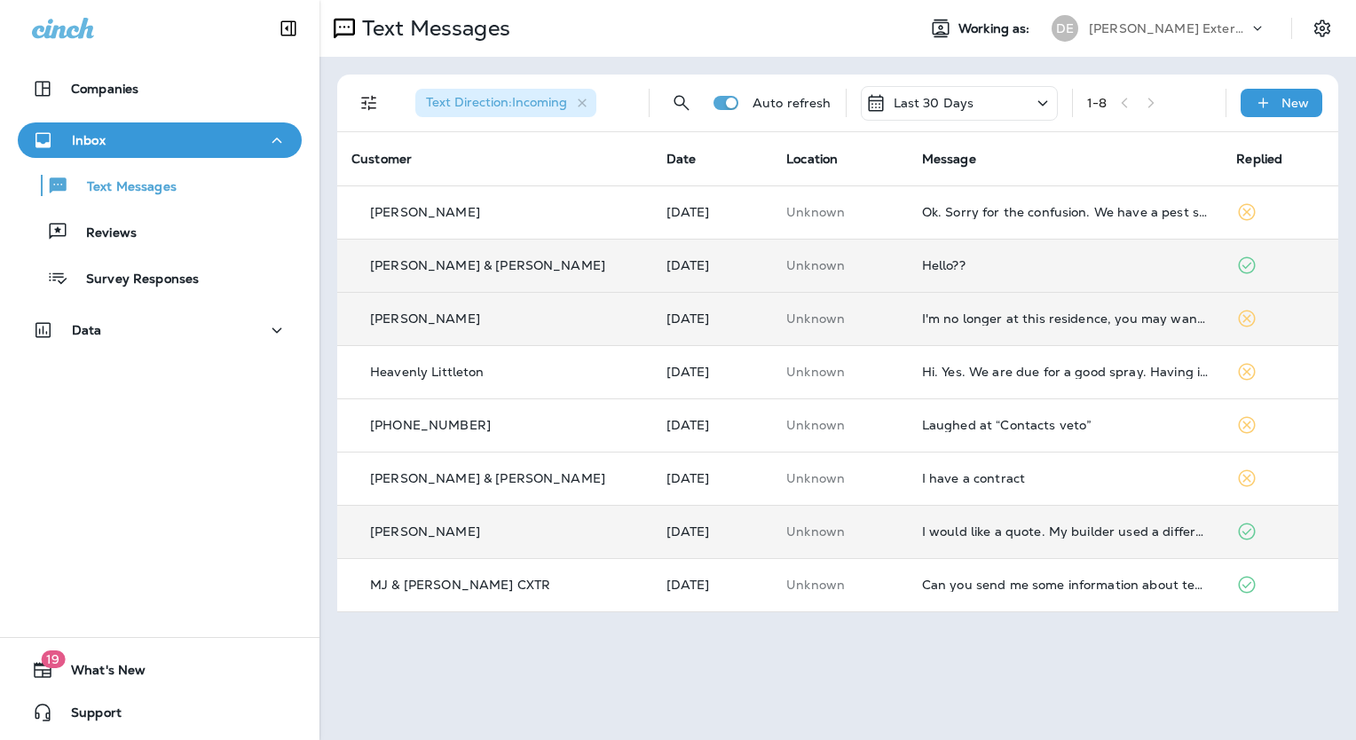
click at [428, 213] on p "[PERSON_NAME]" at bounding box center [425, 212] width 110 height 14
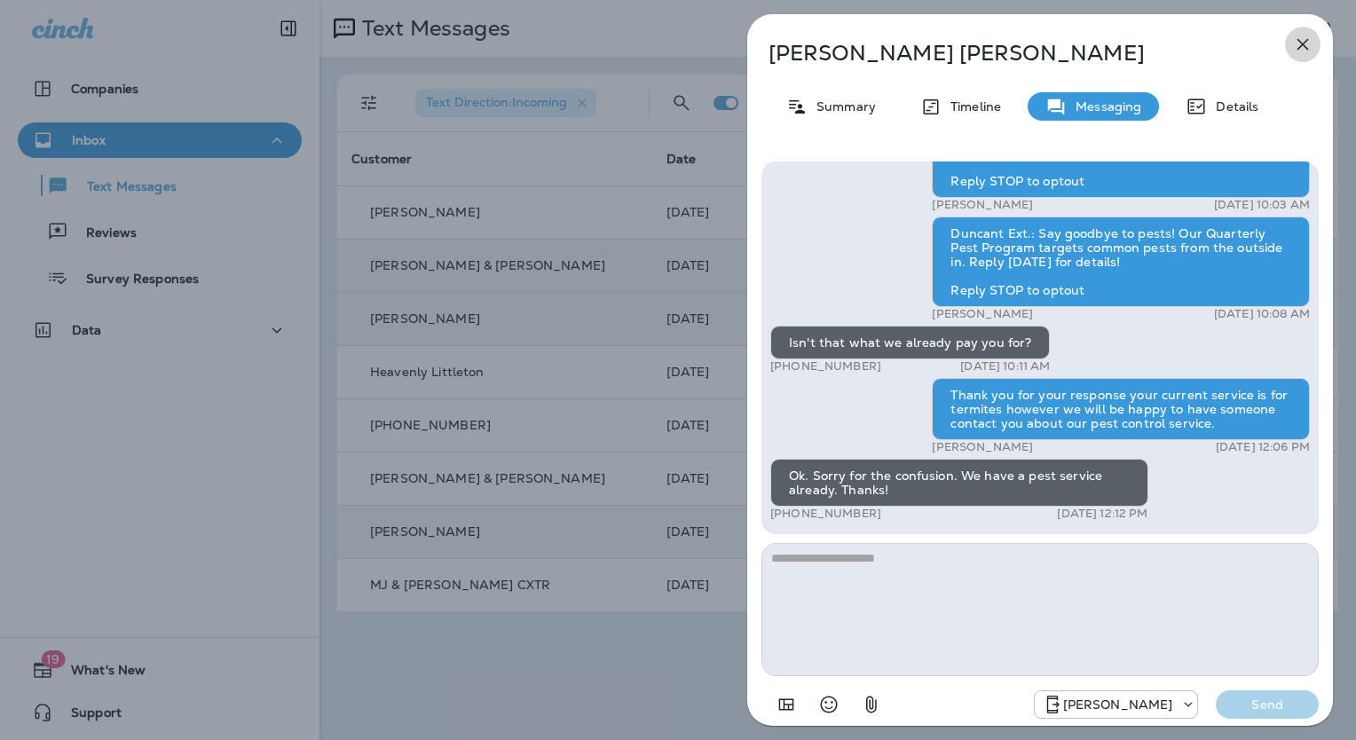
click at [1304, 48] on icon "button" at bounding box center [1302, 44] width 21 height 21
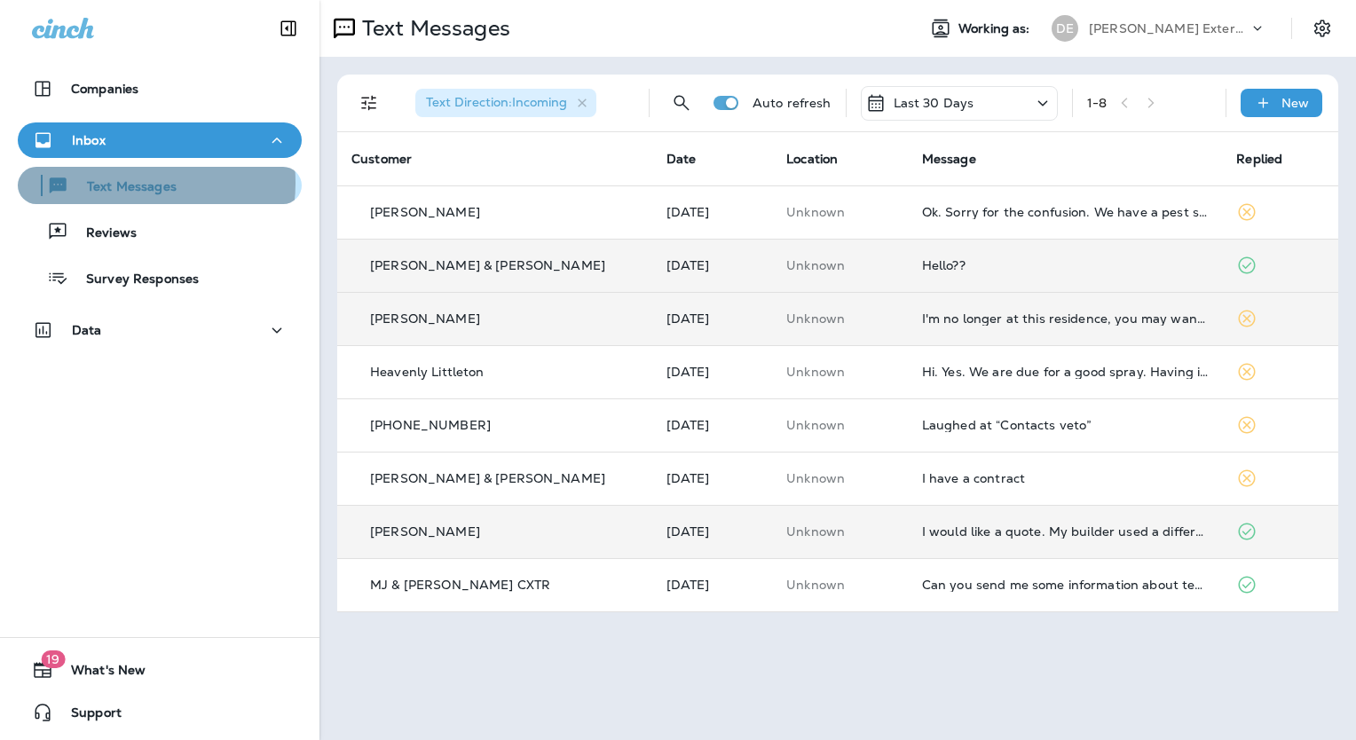
click at [125, 183] on p "Text Messages" at bounding box center [122, 187] width 107 height 17
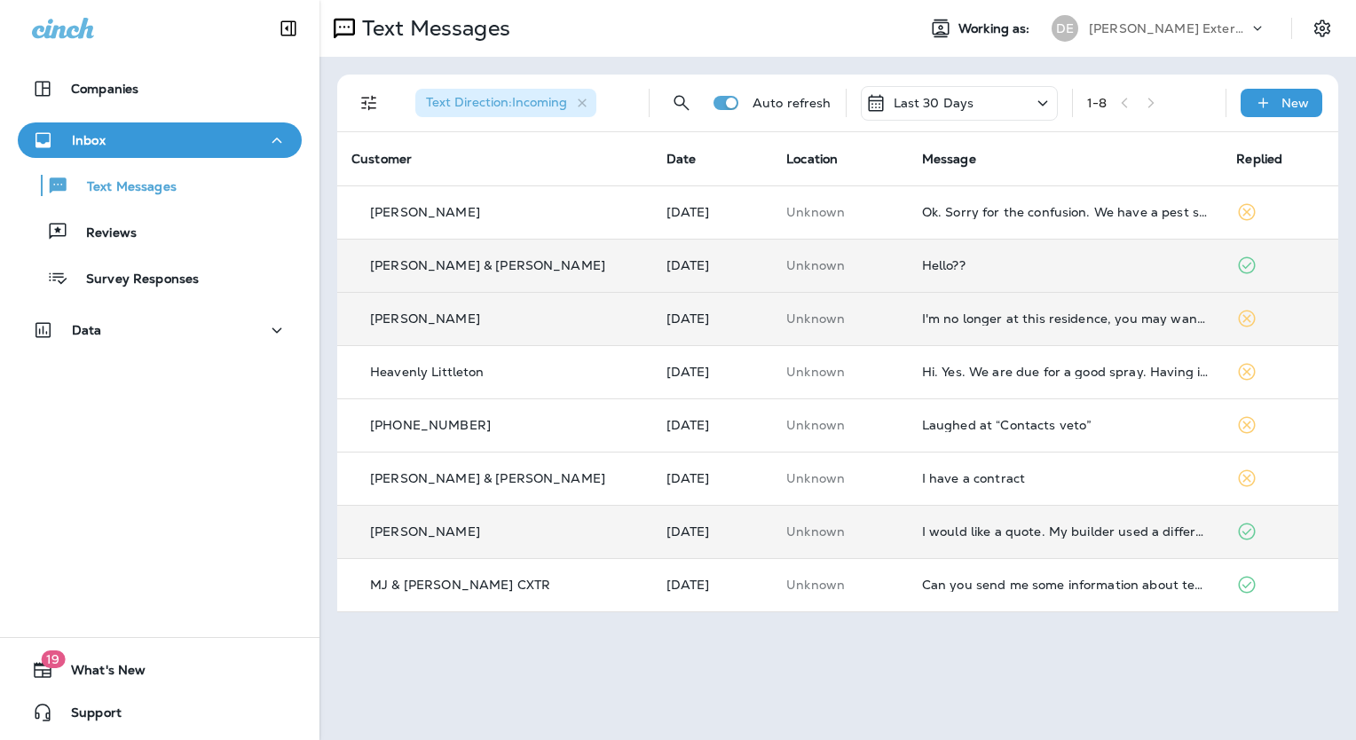
click at [1047, 98] on icon at bounding box center [1042, 103] width 21 height 22
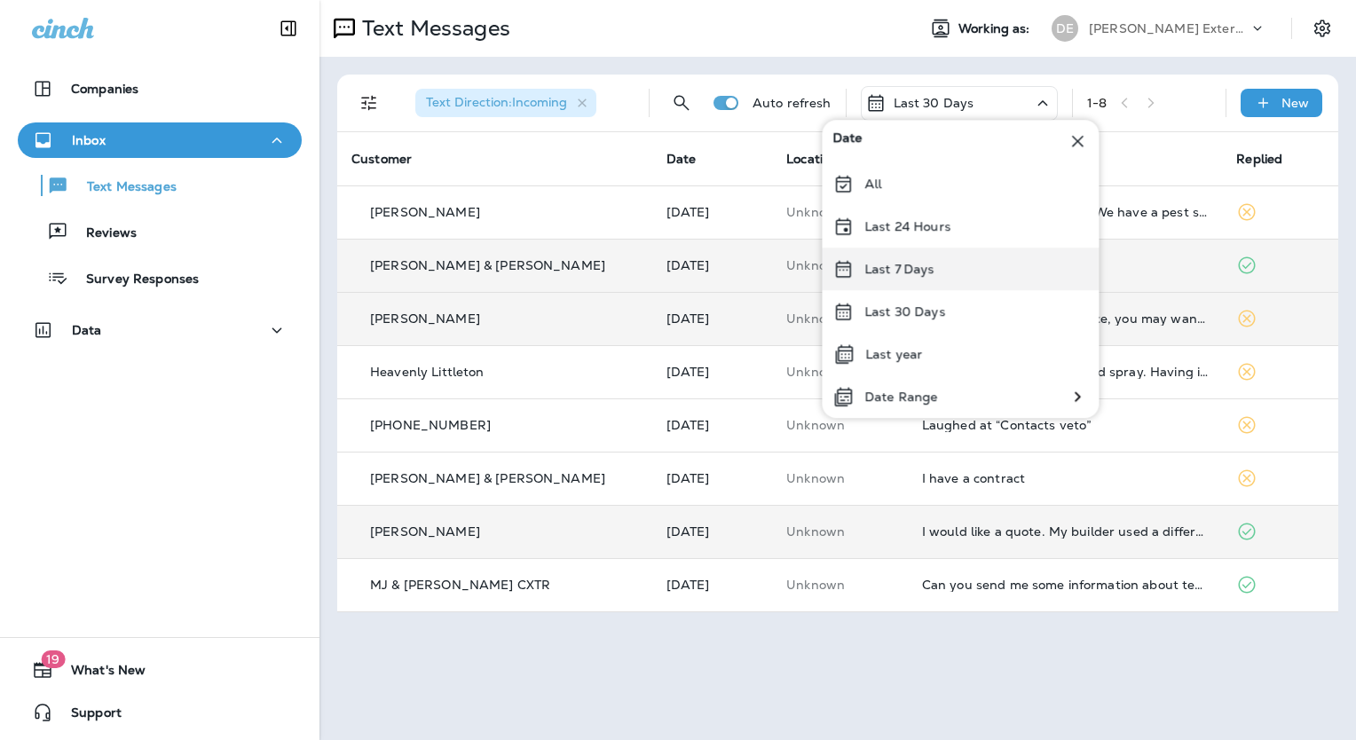
click at [903, 270] on p "Last 7 Days" at bounding box center [899, 269] width 70 height 14
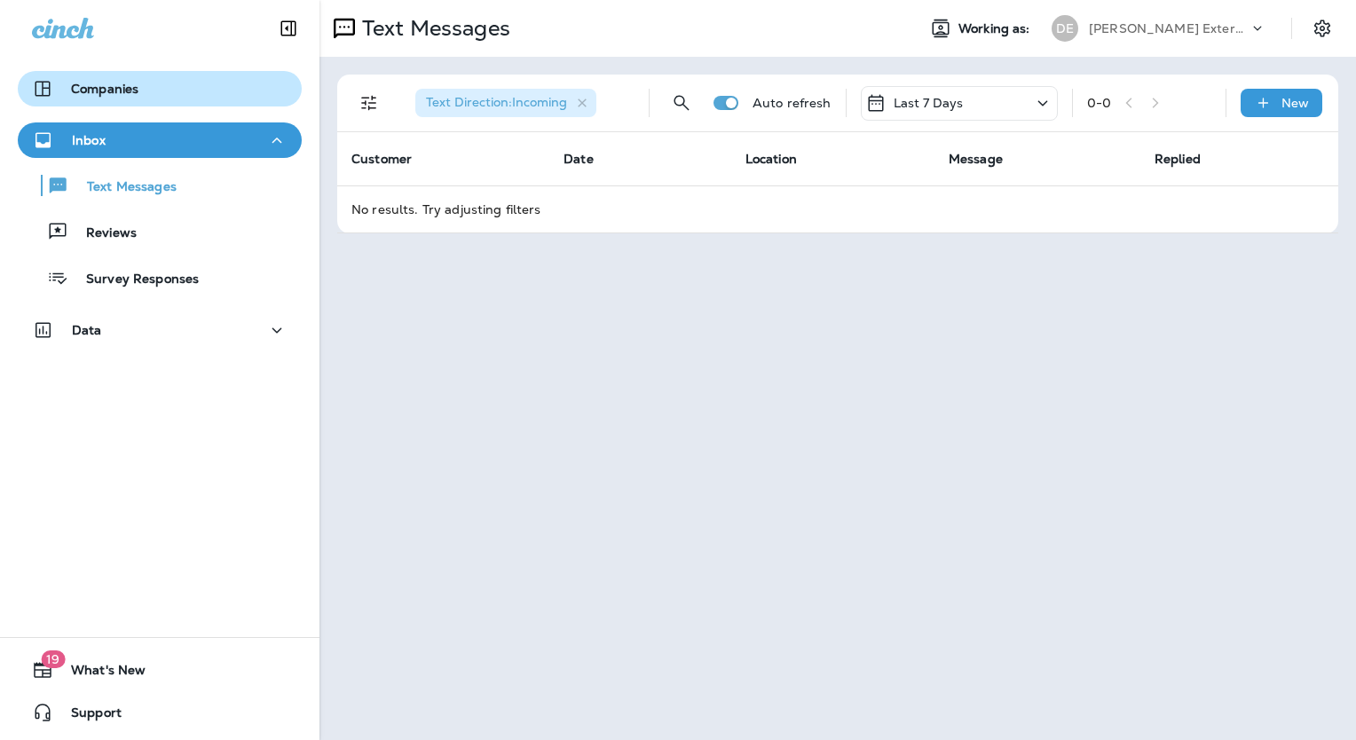
click at [211, 81] on div "Companies" at bounding box center [160, 88] width 256 height 21
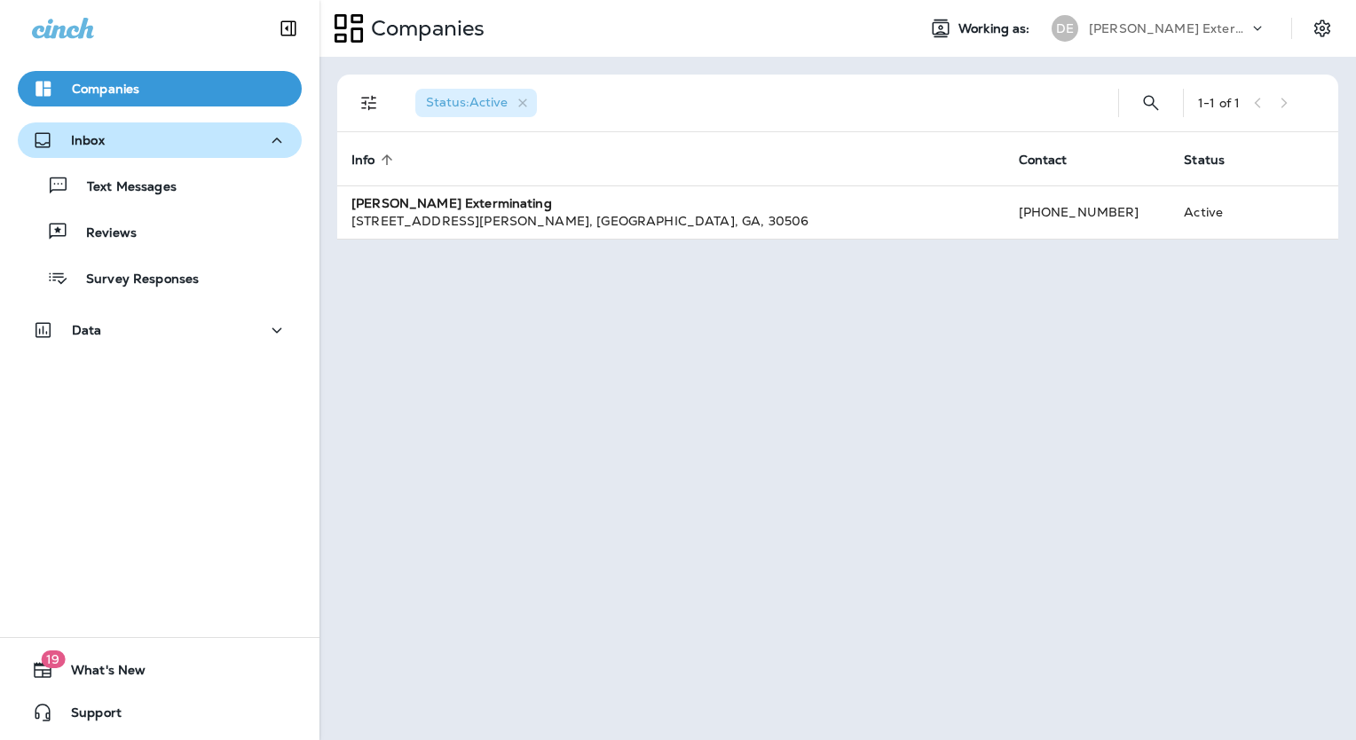
click at [176, 145] on div "Inbox" at bounding box center [160, 141] width 256 height 22
click at [167, 147] on div "Inbox" at bounding box center [160, 141] width 256 height 22
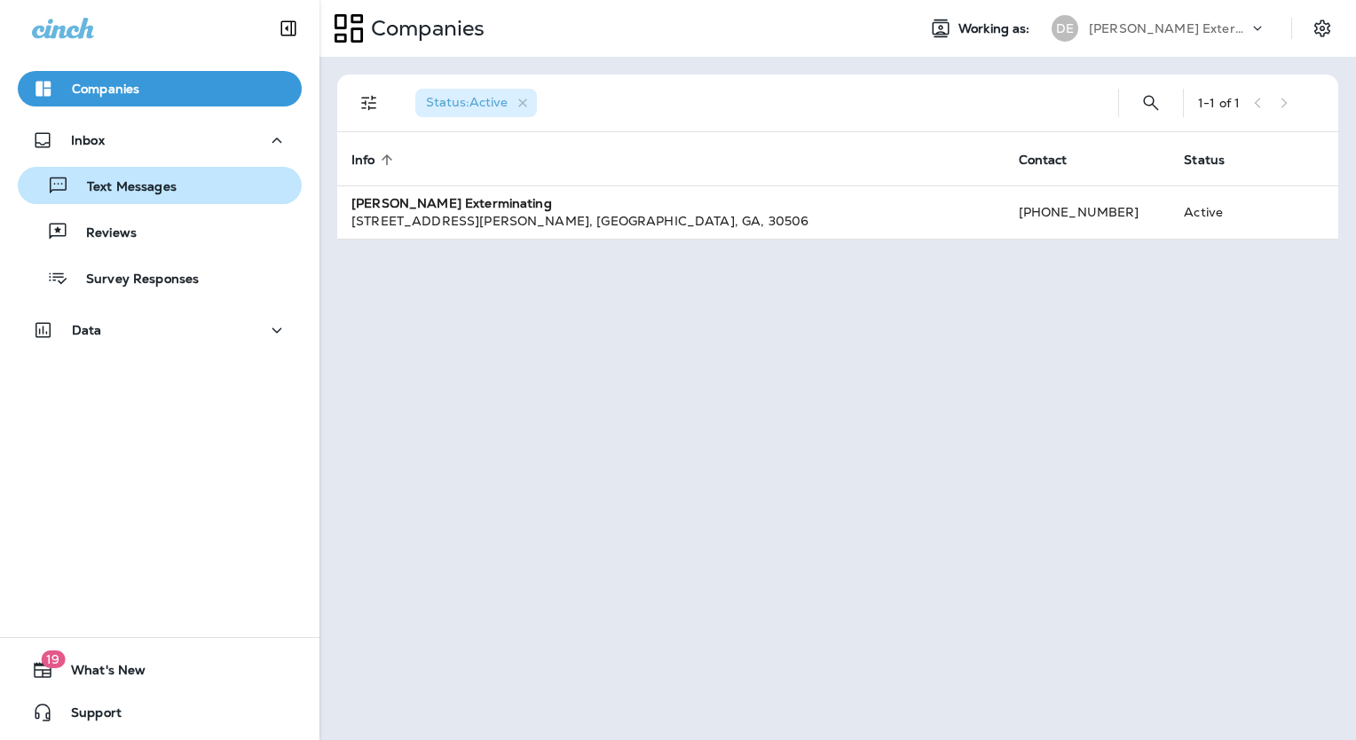
click at [146, 182] on p "Text Messages" at bounding box center [122, 187] width 107 height 17
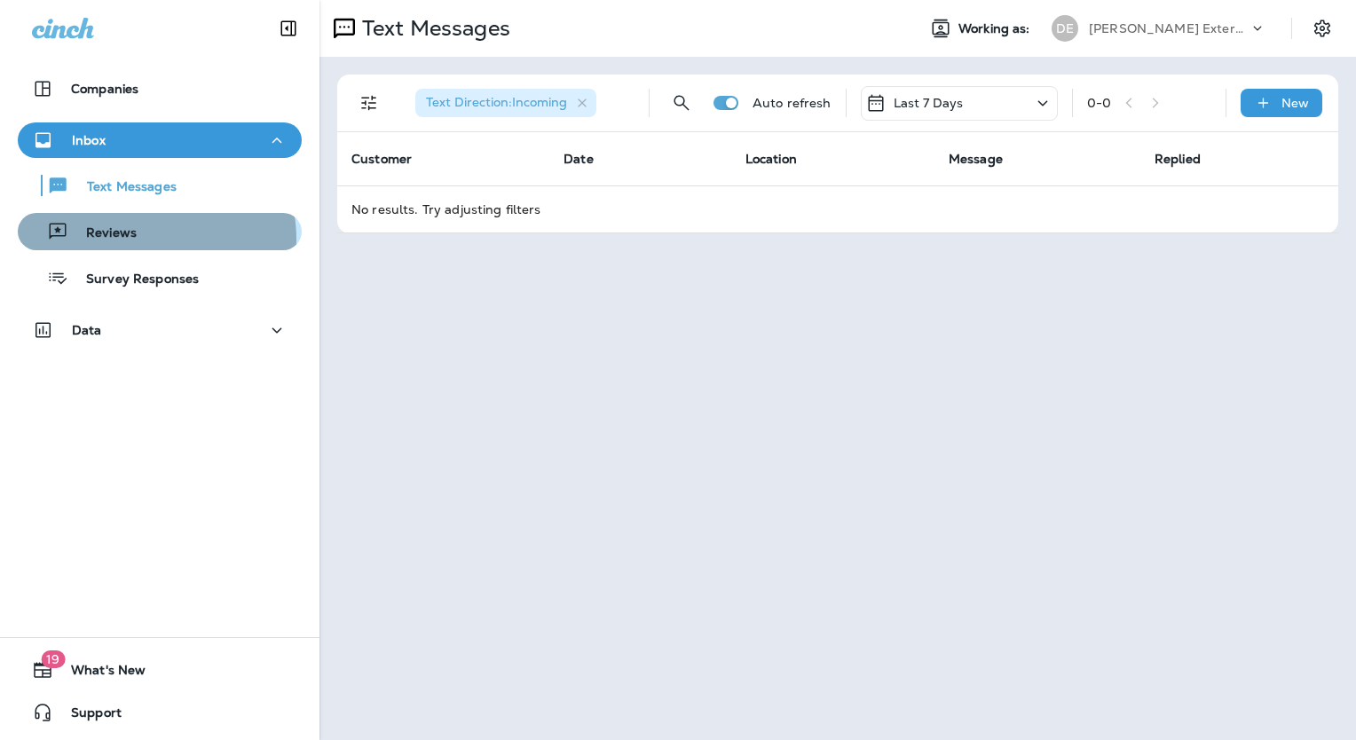
click at [138, 240] on div "Reviews" at bounding box center [160, 231] width 270 height 27
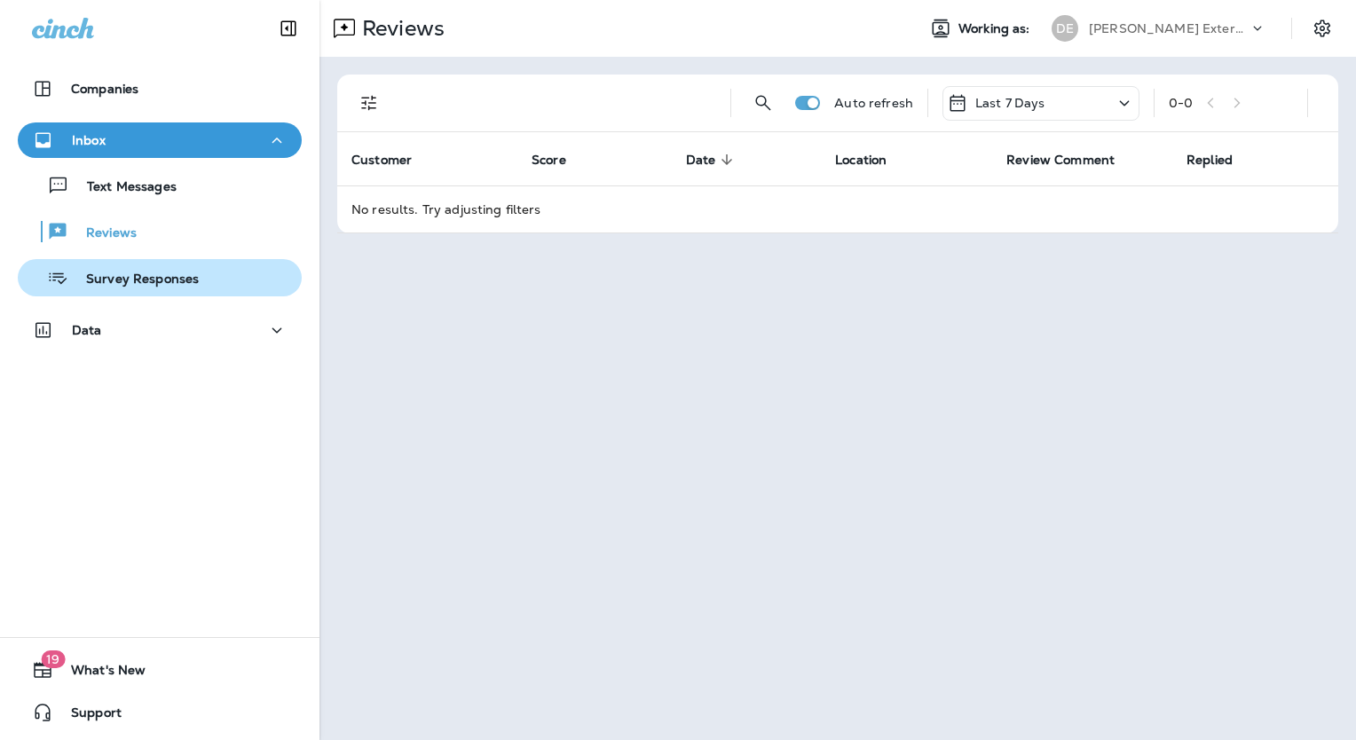
click at [155, 275] on p "Survey Responses" at bounding box center [133, 280] width 130 height 17
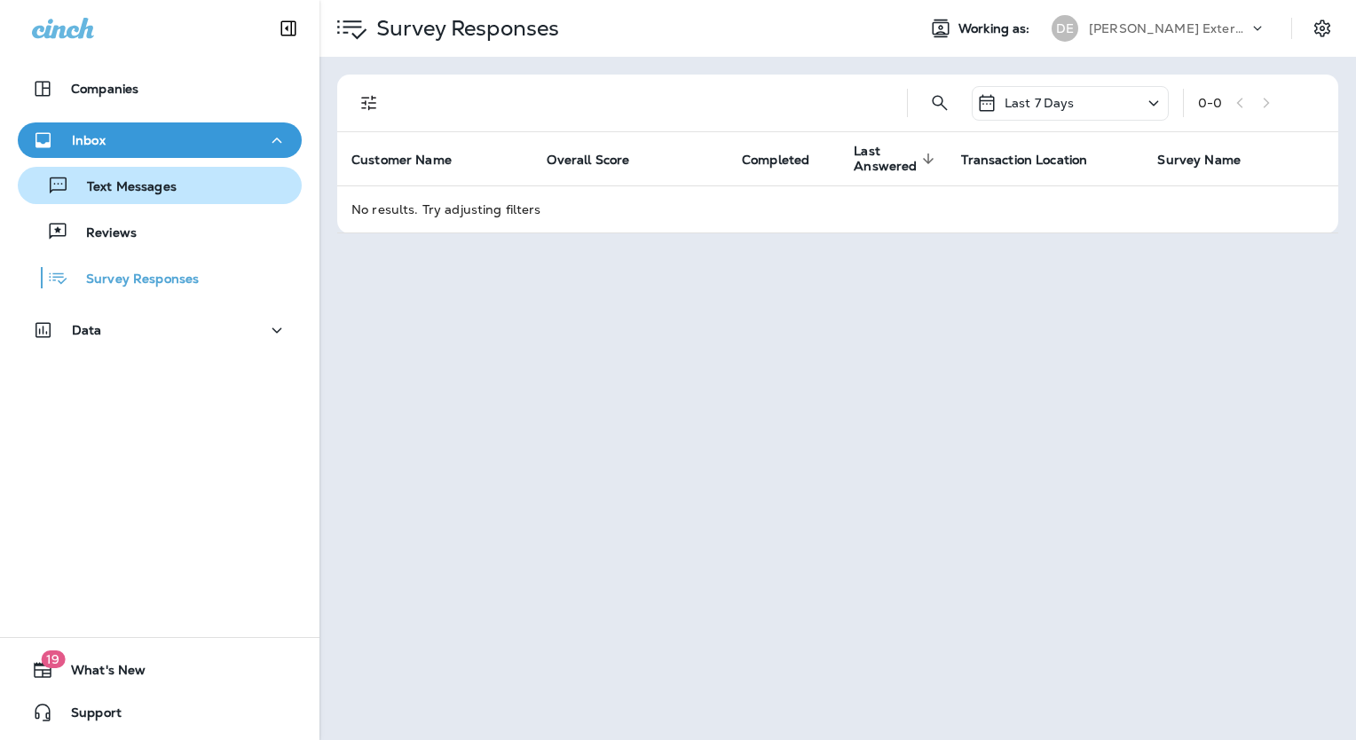
click at [159, 181] on p "Text Messages" at bounding box center [122, 187] width 107 height 17
